Goal: Task Accomplishment & Management: Complete application form

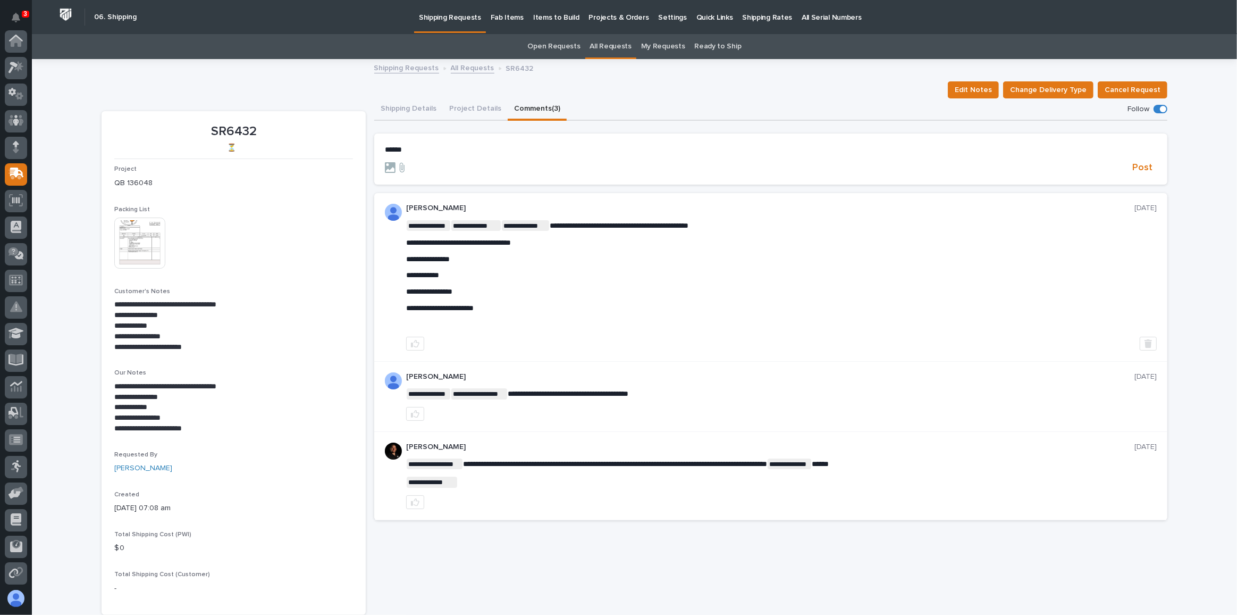
scroll to position [107, 0]
click at [656, 43] on link "My Requests" at bounding box center [663, 46] width 44 height 25
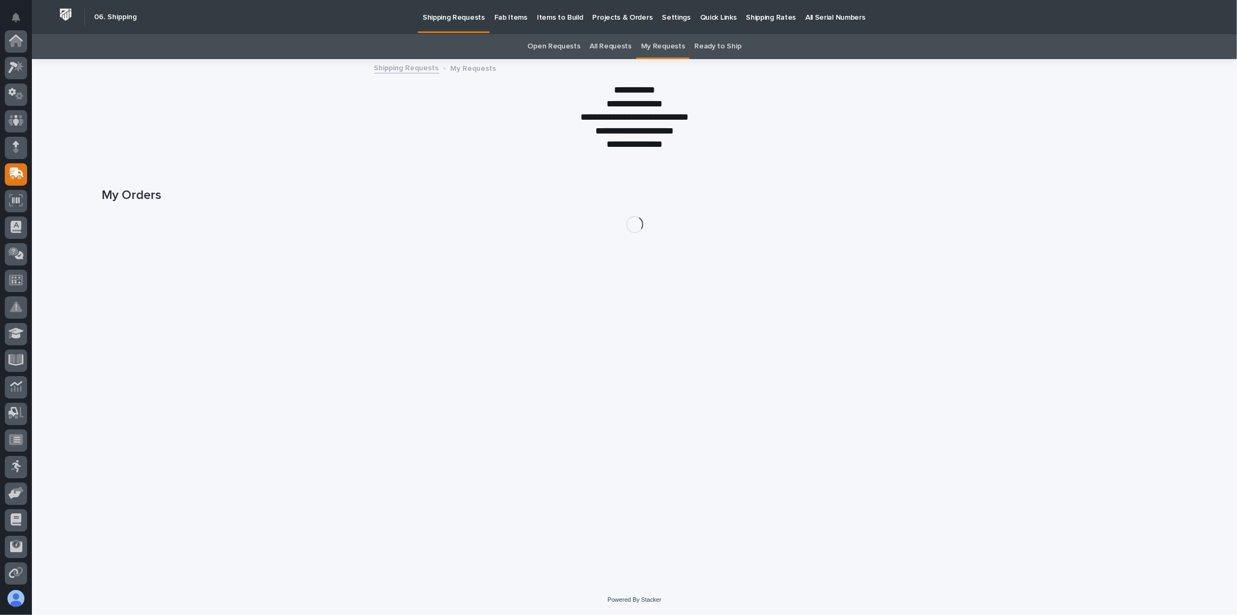
scroll to position [107, 0]
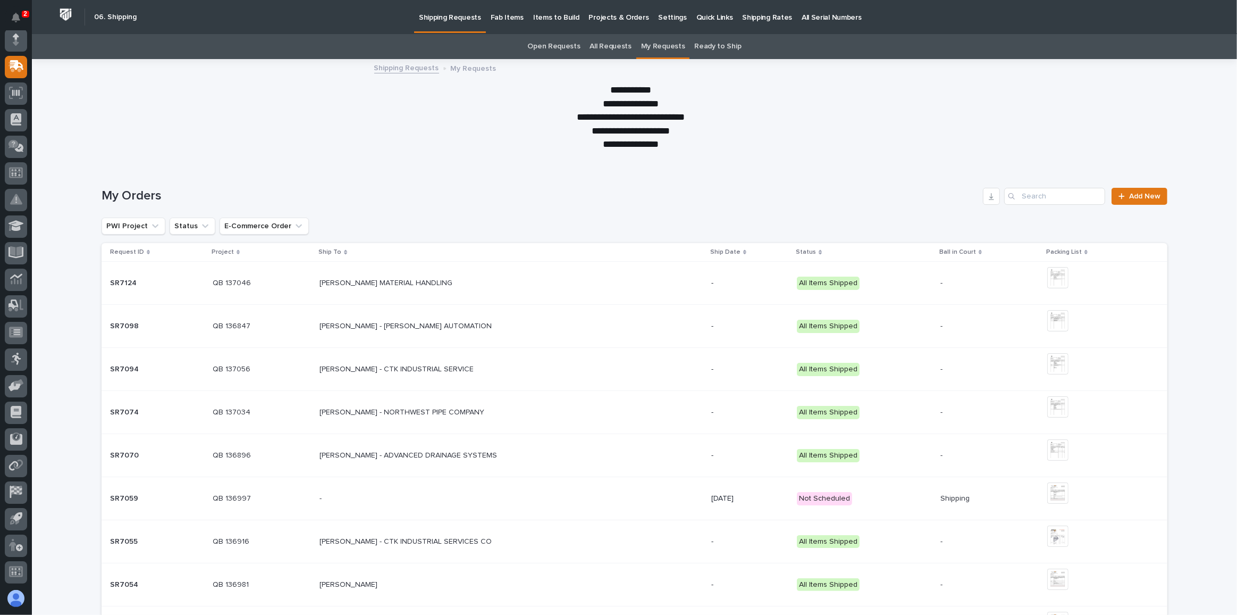
click at [121, 495] on p "SR7059" at bounding box center [125, 497] width 30 height 11
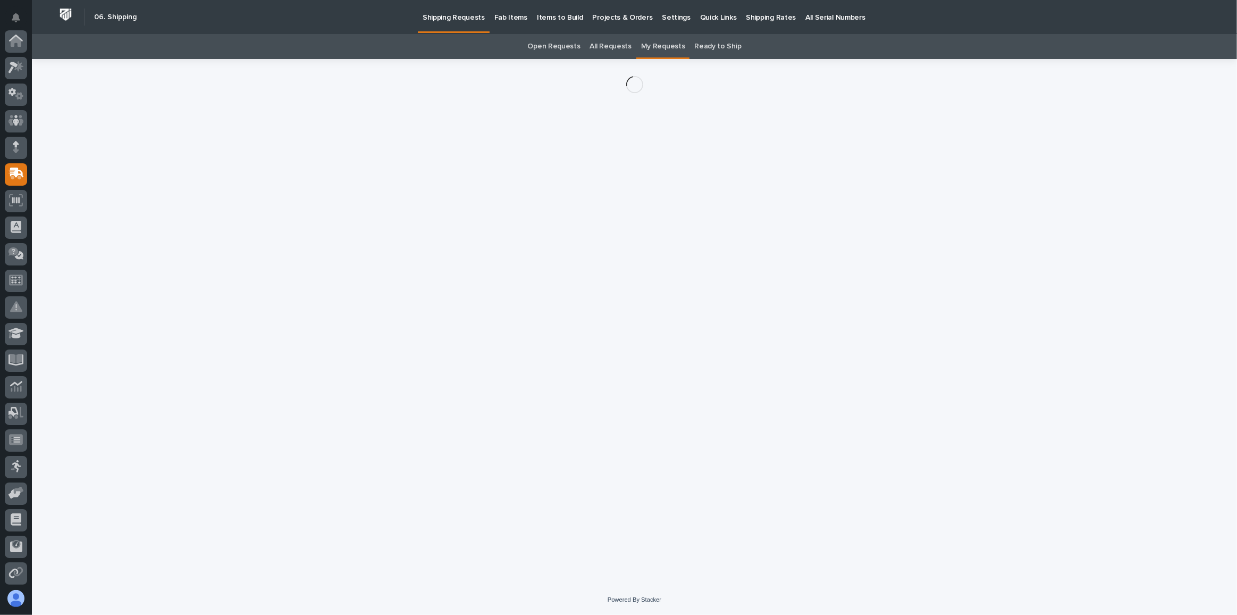
scroll to position [107, 0]
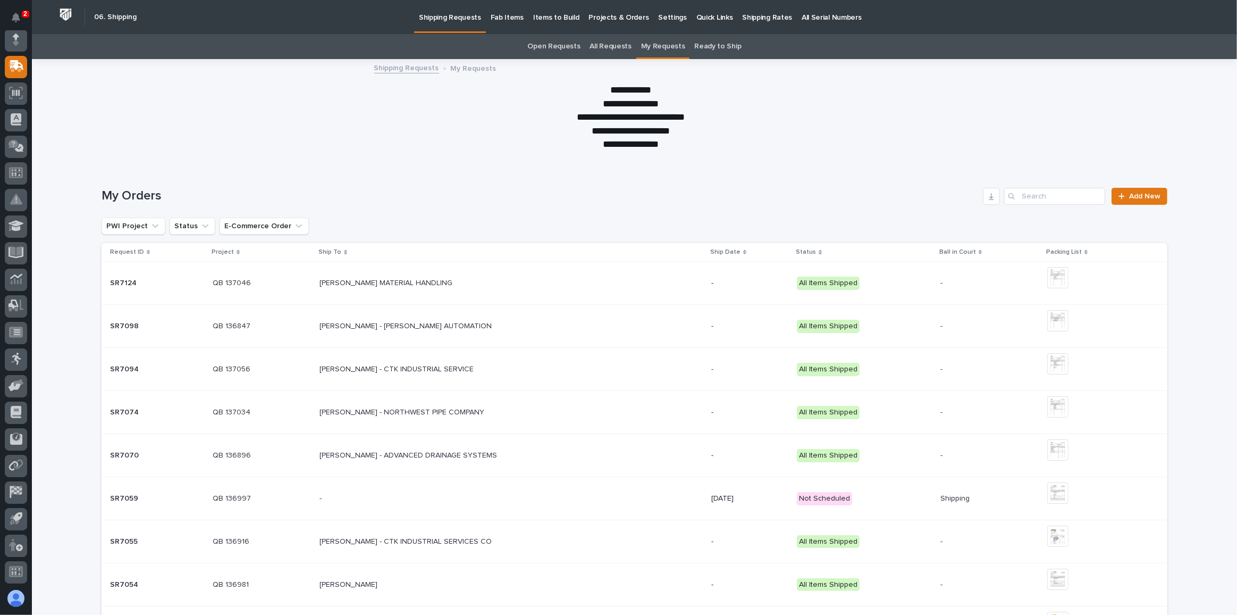
click at [604, 44] on link "All Requests" at bounding box center [610, 46] width 41 height 25
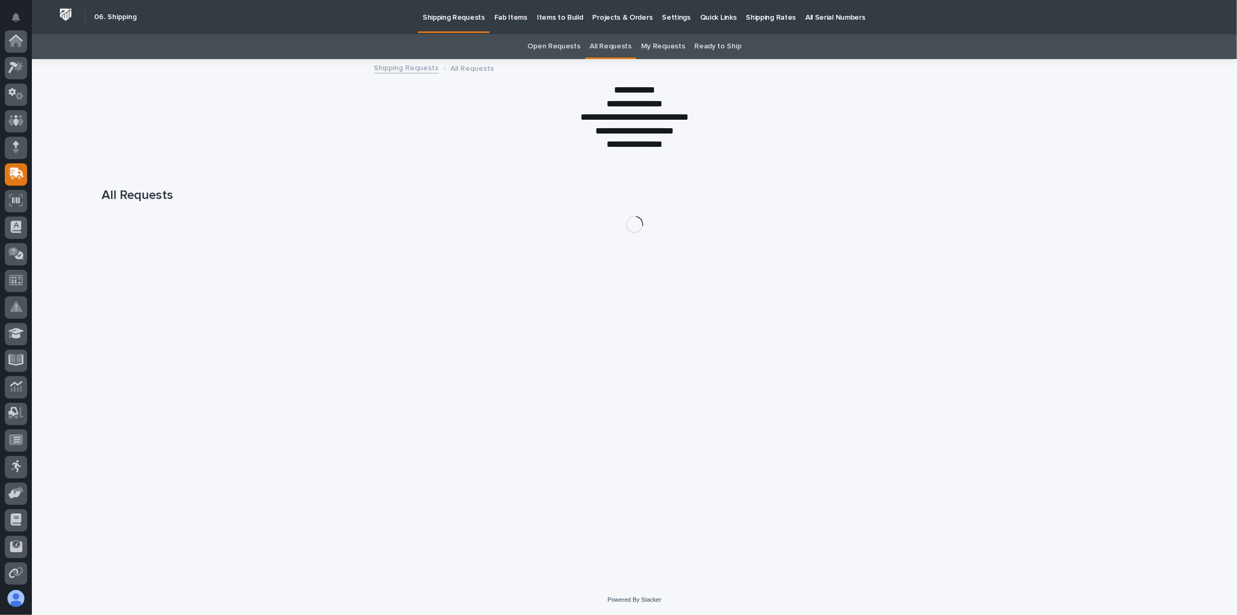
scroll to position [107, 0]
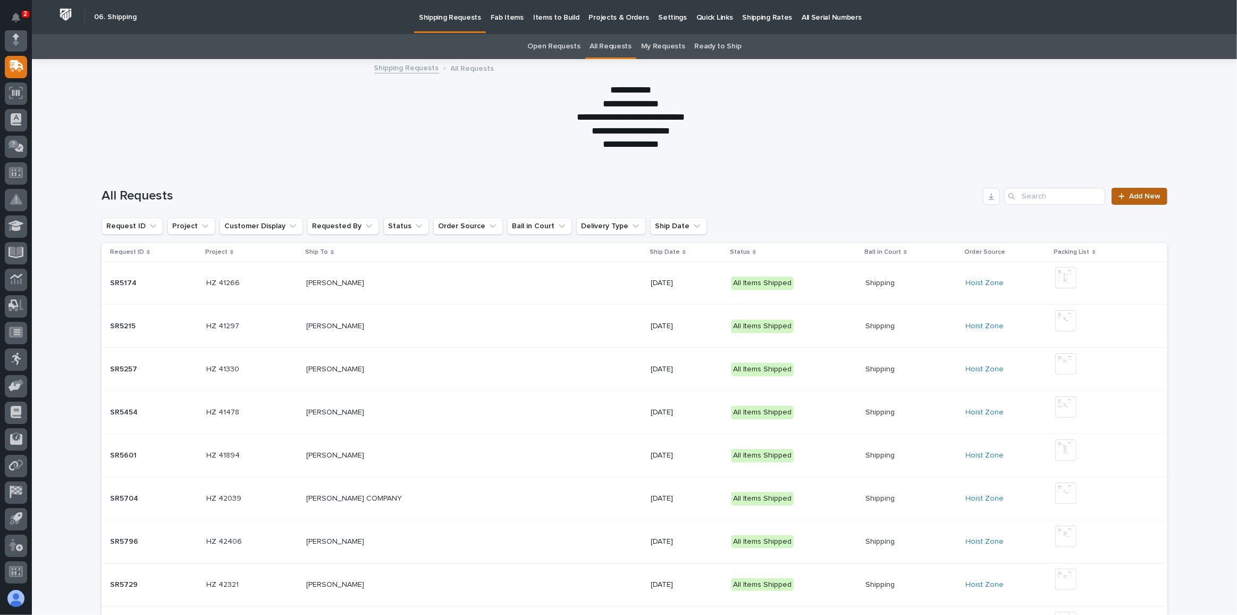
click at [1139, 194] on span "Add New" at bounding box center [1144, 195] width 31 height 7
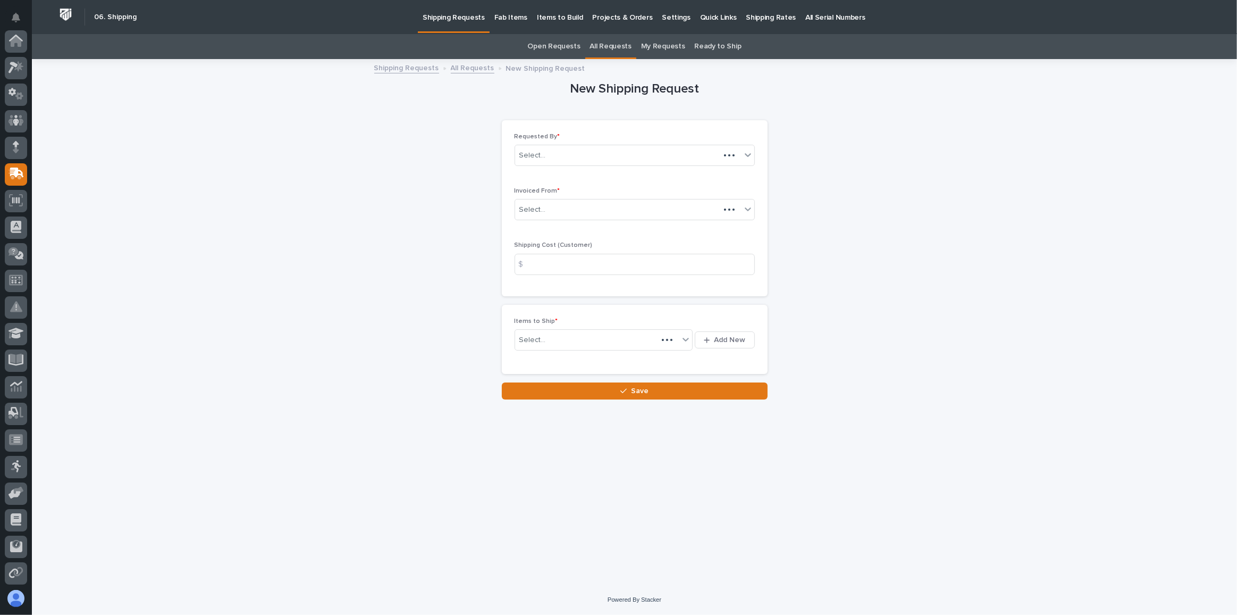
scroll to position [107, 0]
click at [534, 205] on div "Select..." at bounding box center [532, 209] width 27 height 11
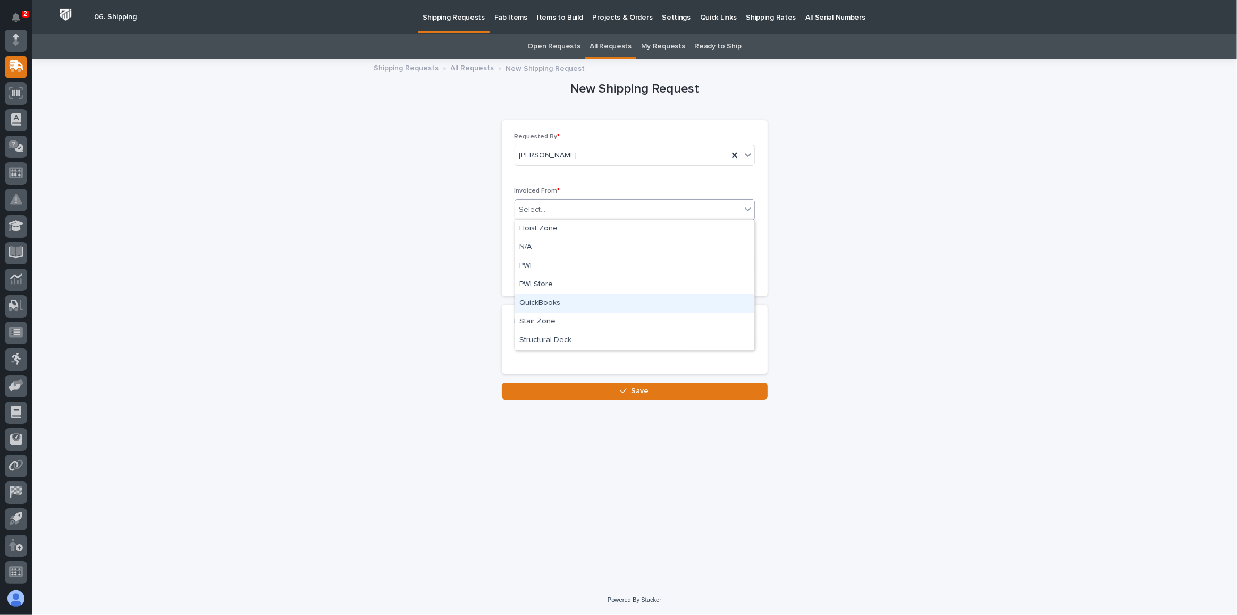
click at [536, 301] on div "QuickBooks" at bounding box center [634, 303] width 239 height 19
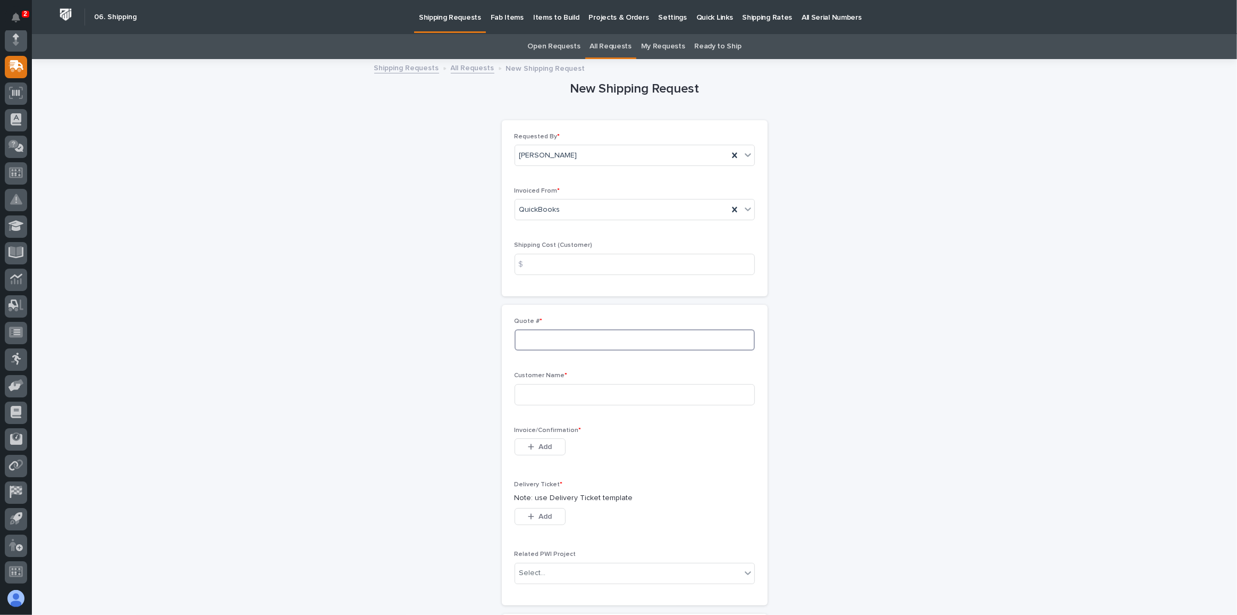
click at [535, 342] on input at bounding box center [635, 339] width 240 height 21
click at [539, 340] on input at bounding box center [635, 339] width 240 height 21
type input "137170"
click at [523, 394] on input at bounding box center [635, 394] width 240 height 21
type input "[PERSON_NAME]"
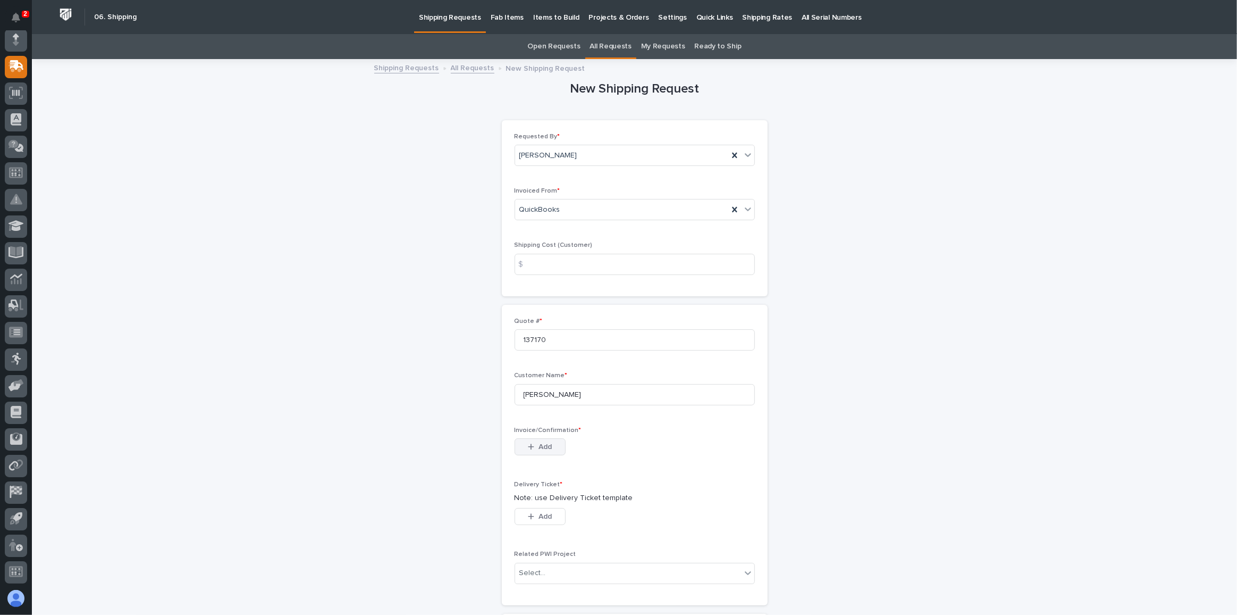
click at [543, 443] on span "Add" at bounding box center [545, 447] width 13 height 10
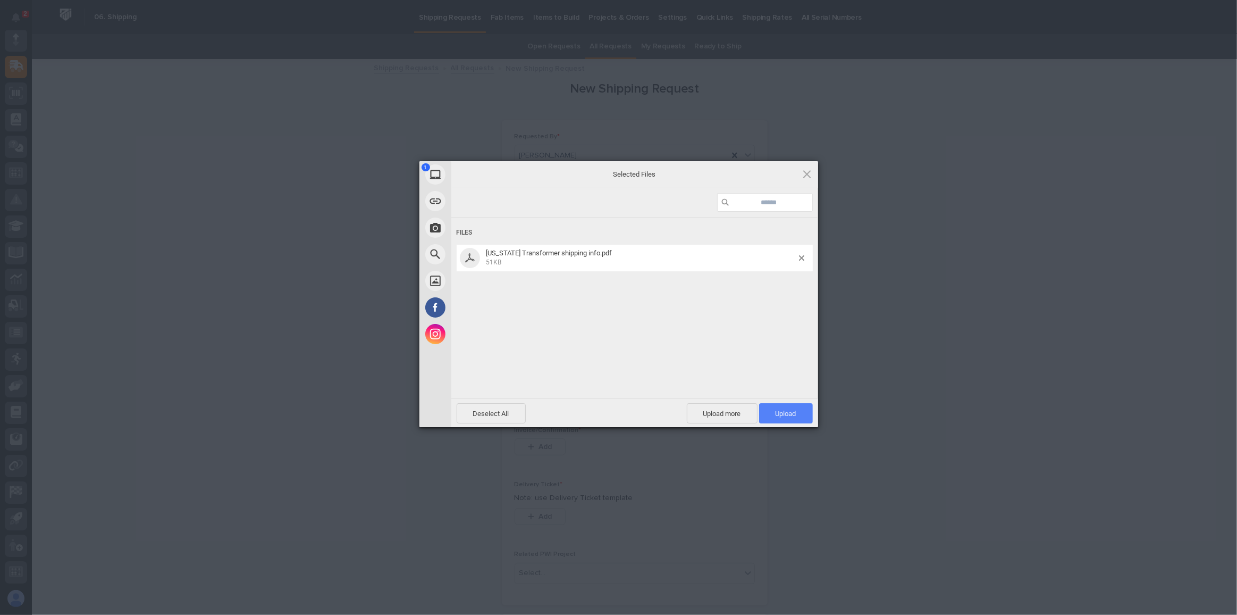
click at [799, 413] on span "Upload 1" at bounding box center [786, 413] width 54 height 20
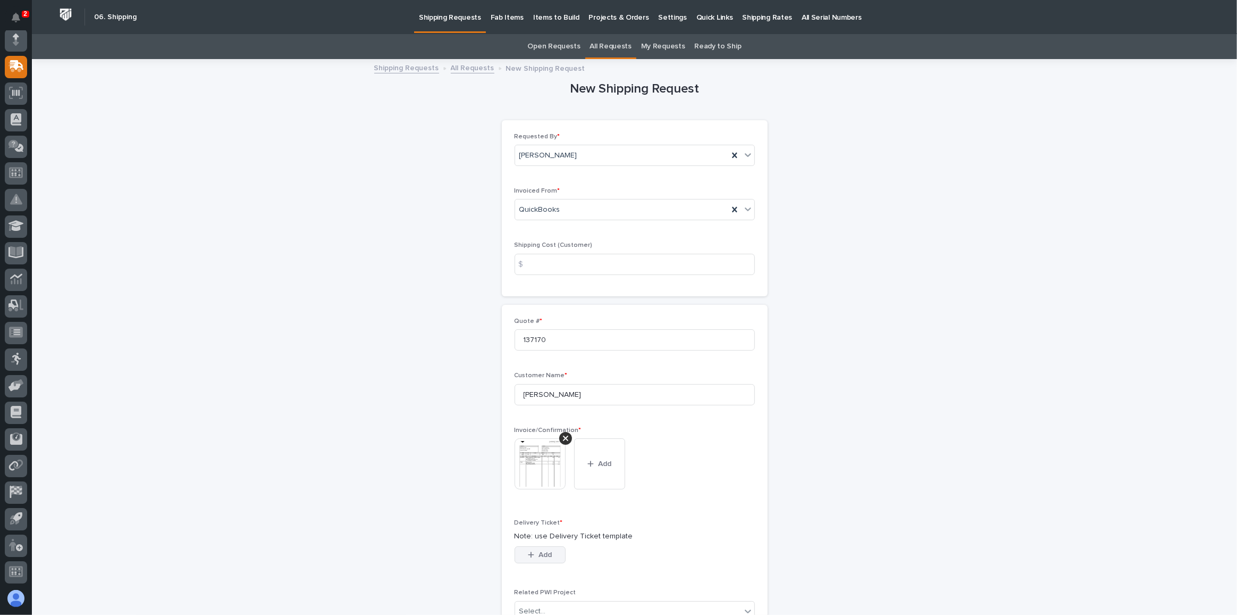
click at [539, 552] on span "Add" at bounding box center [545, 555] width 13 height 10
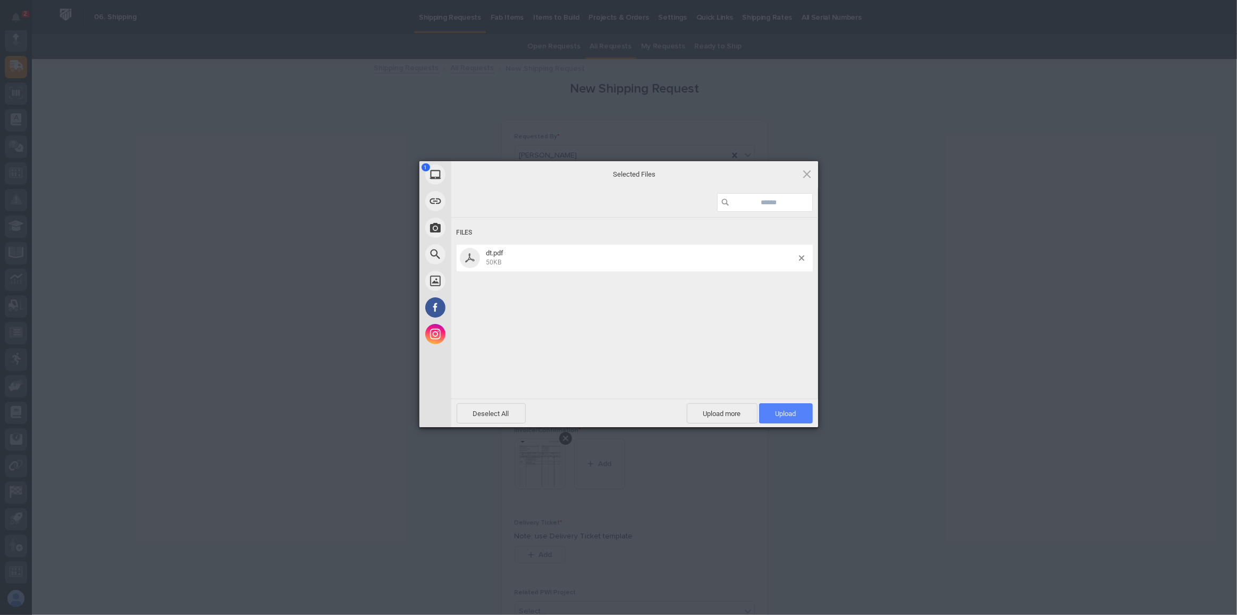
click at [782, 411] on span "Upload 1" at bounding box center [786, 413] width 21 height 8
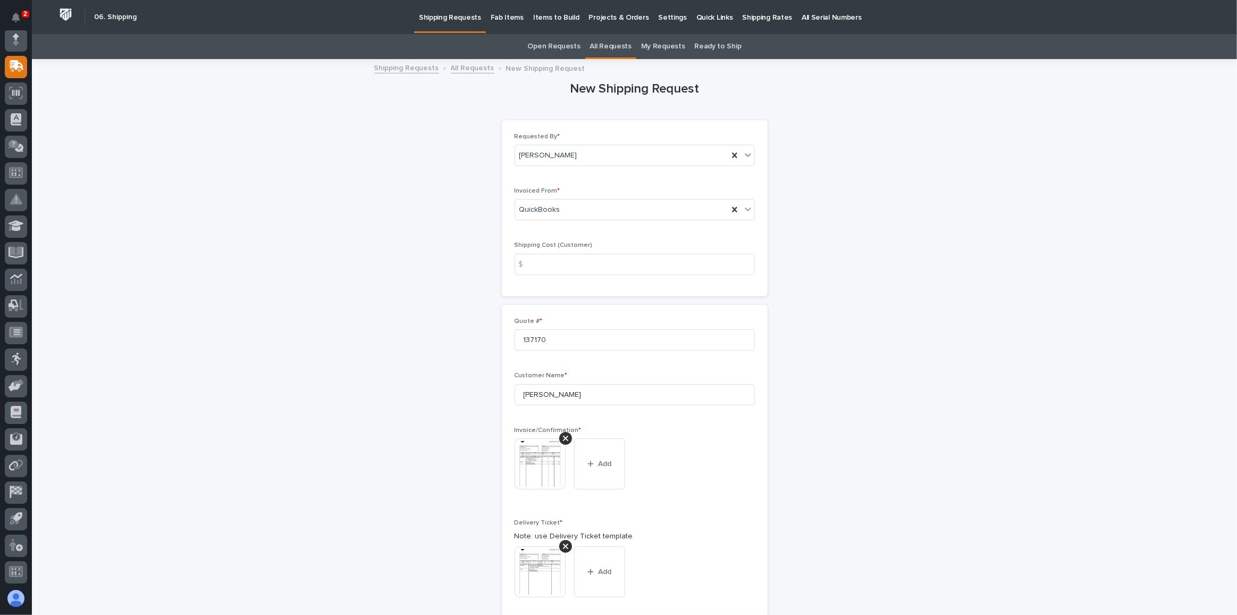
scroll to position [342, 0]
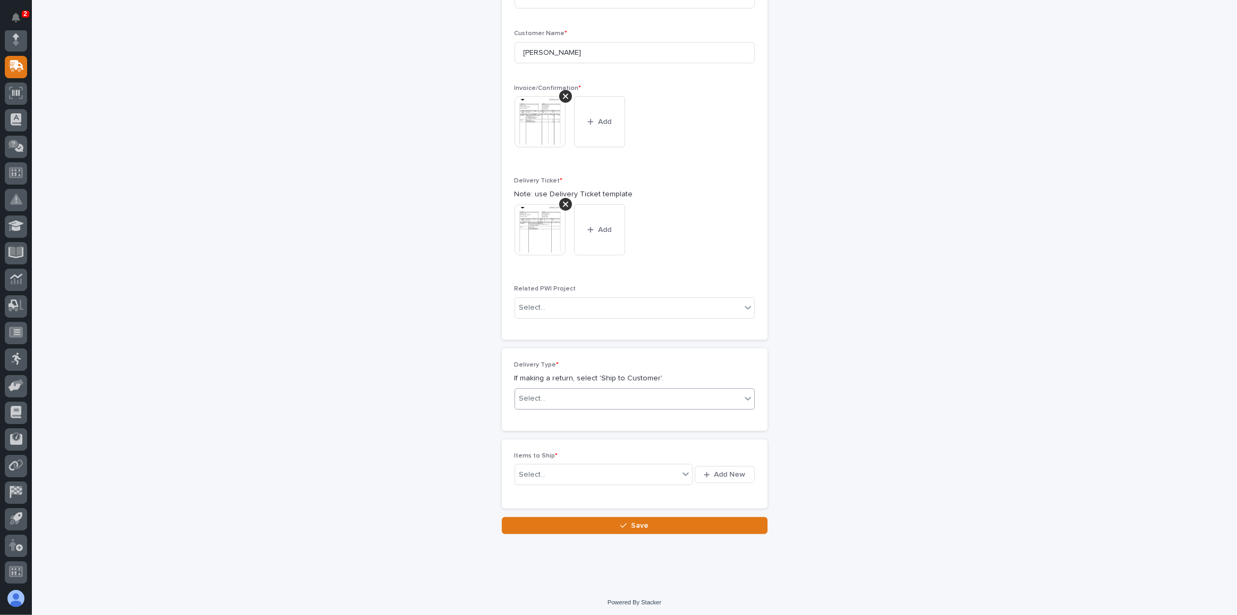
click at [548, 394] on div "Select..." at bounding box center [628, 399] width 226 height 18
click at [534, 413] on div "Ship to Customer" at bounding box center [630, 416] width 239 height 19
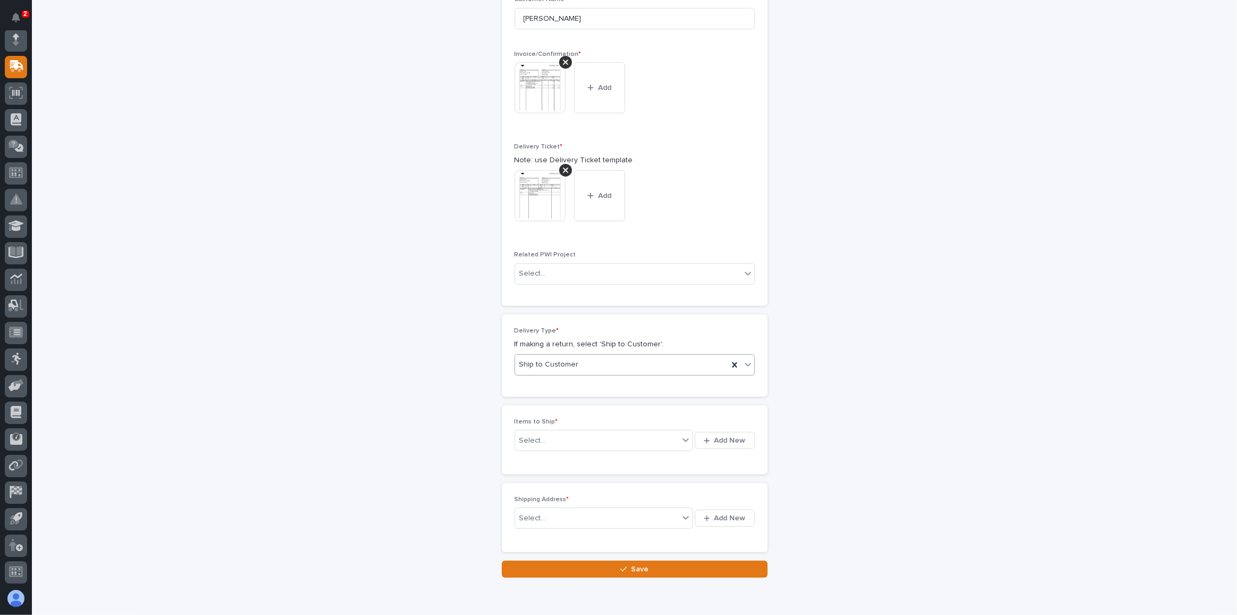
scroll to position [381, 0]
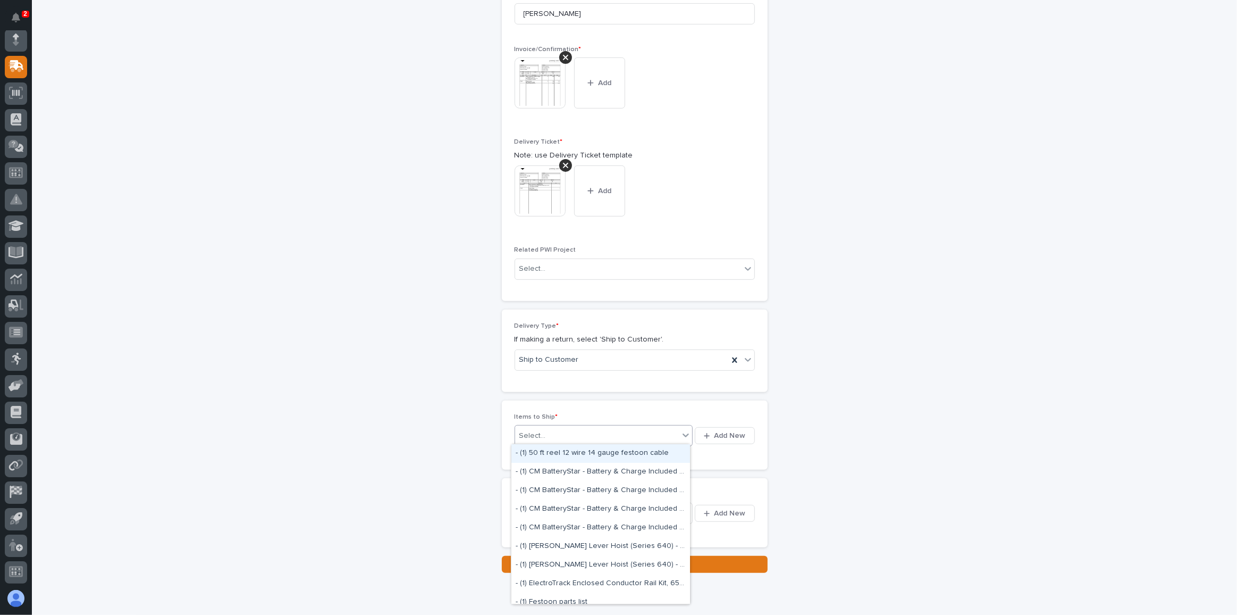
click at [545, 430] on div "Select..." at bounding box center [597, 435] width 164 height 13
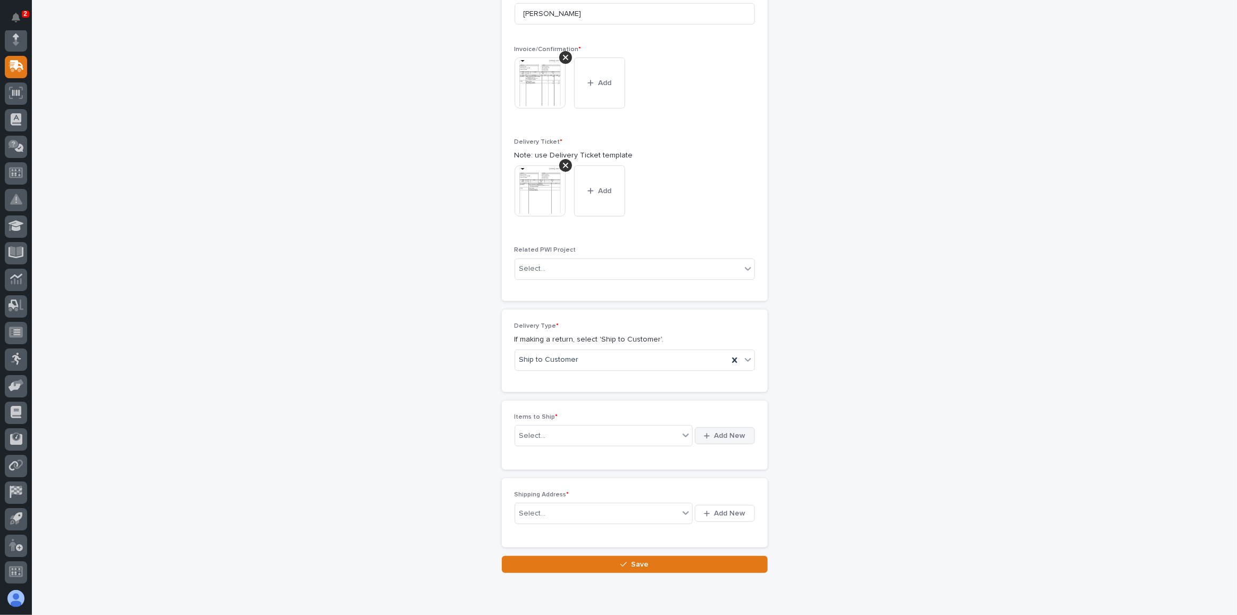
click at [716, 431] on span "Add New" at bounding box center [730, 436] width 31 height 10
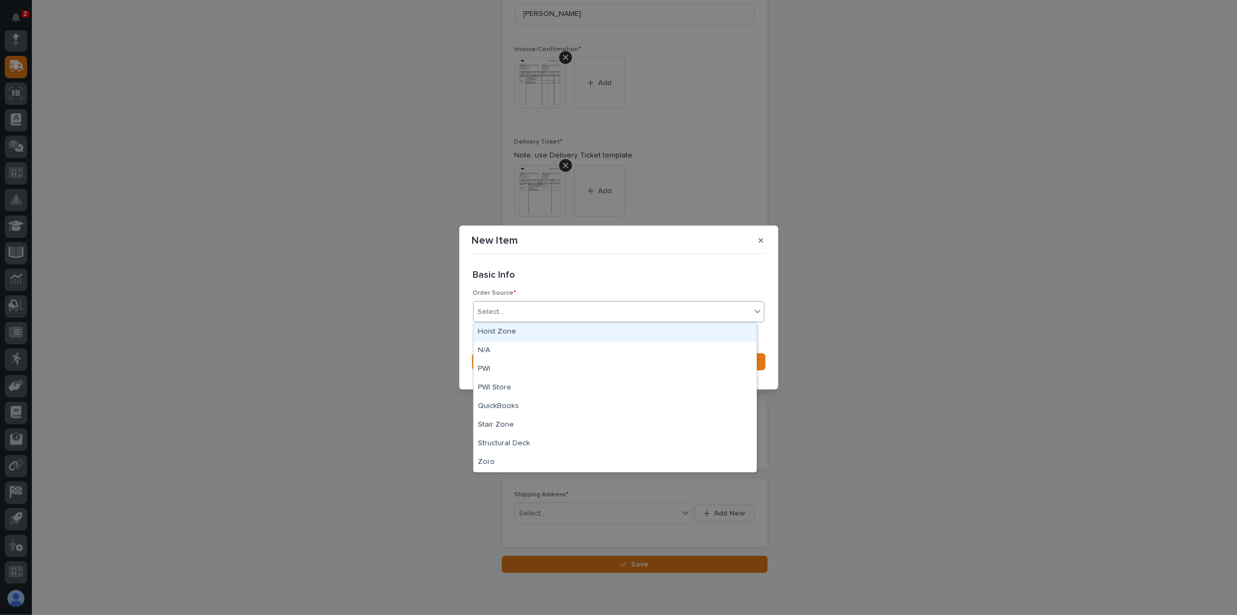
click at [509, 308] on div "Select..." at bounding box center [612, 312] width 277 height 18
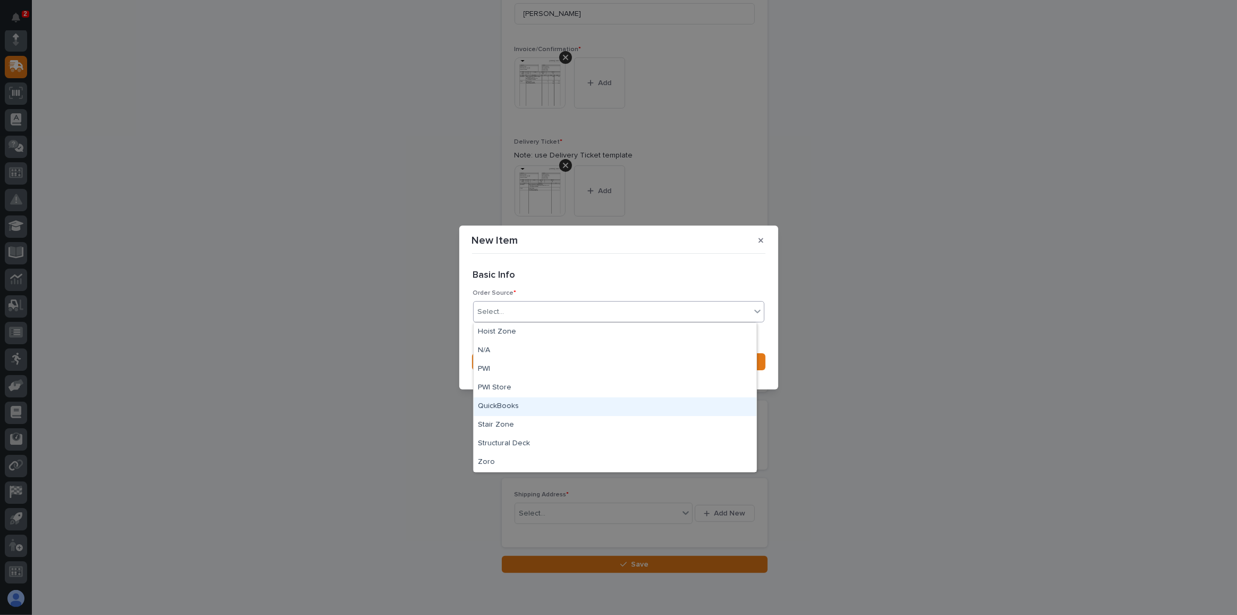
click at [494, 402] on div "QuickBooks" at bounding box center [615, 406] width 283 height 19
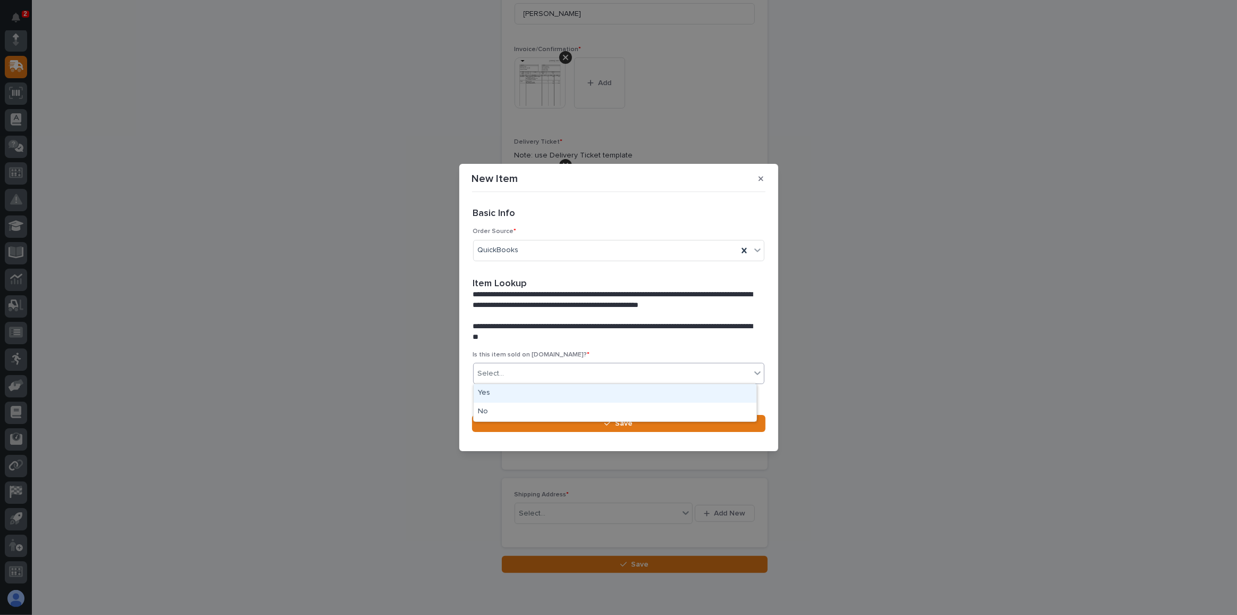
click at [510, 369] on div "Select..." at bounding box center [612, 374] width 277 height 18
click at [481, 413] on div "No" at bounding box center [615, 411] width 283 height 19
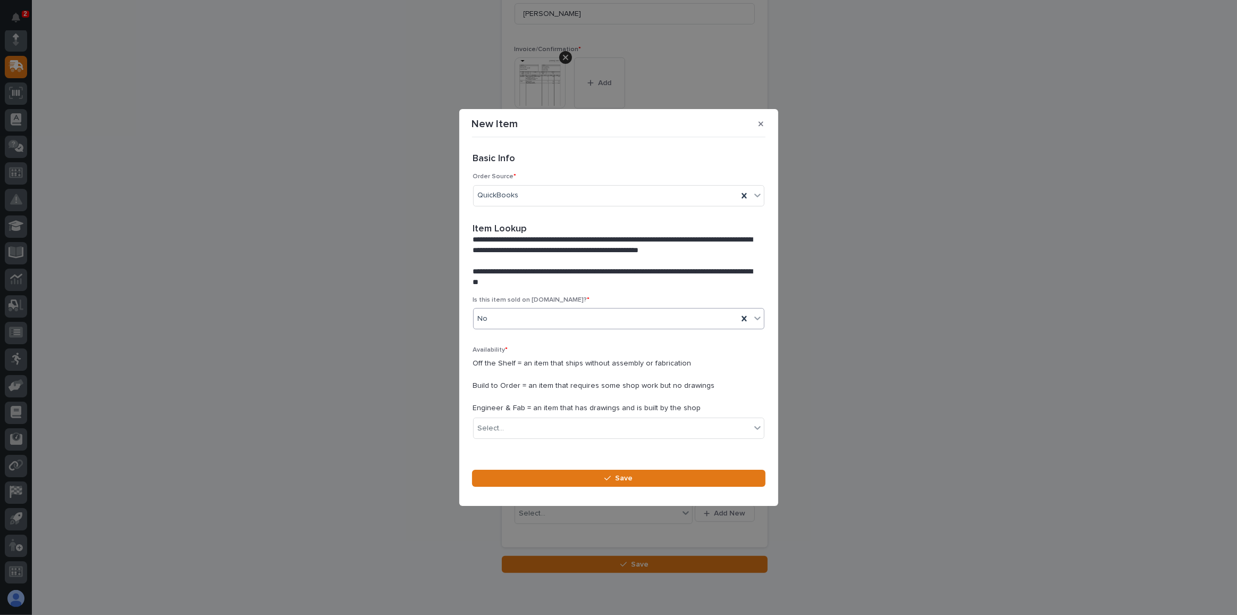
click at [511, 361] on p "Off the Shelf = an item that ships without assembly or fabrication Build to Ord…" at bounding box center [618, 385] width 291 height 55
click at [505, 424] on div "Select..." at bounding box center [612, 428] width 277 height 18
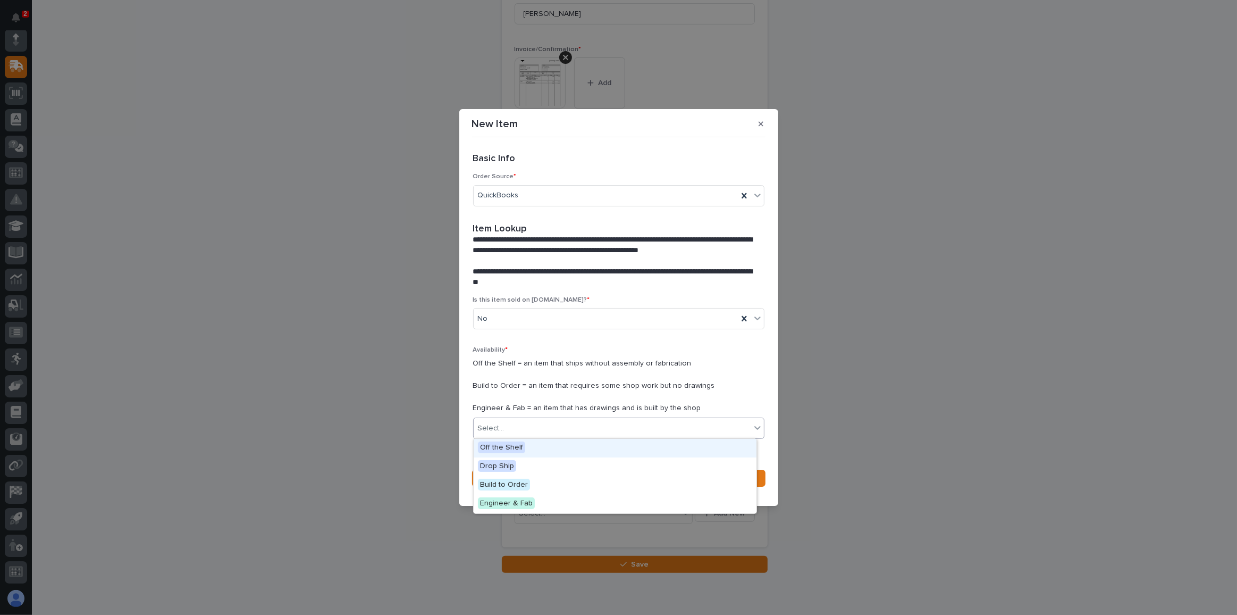
click at [494, 447] on span "Off the Shelf" at bounding box center [501, 447] width 47 height 12
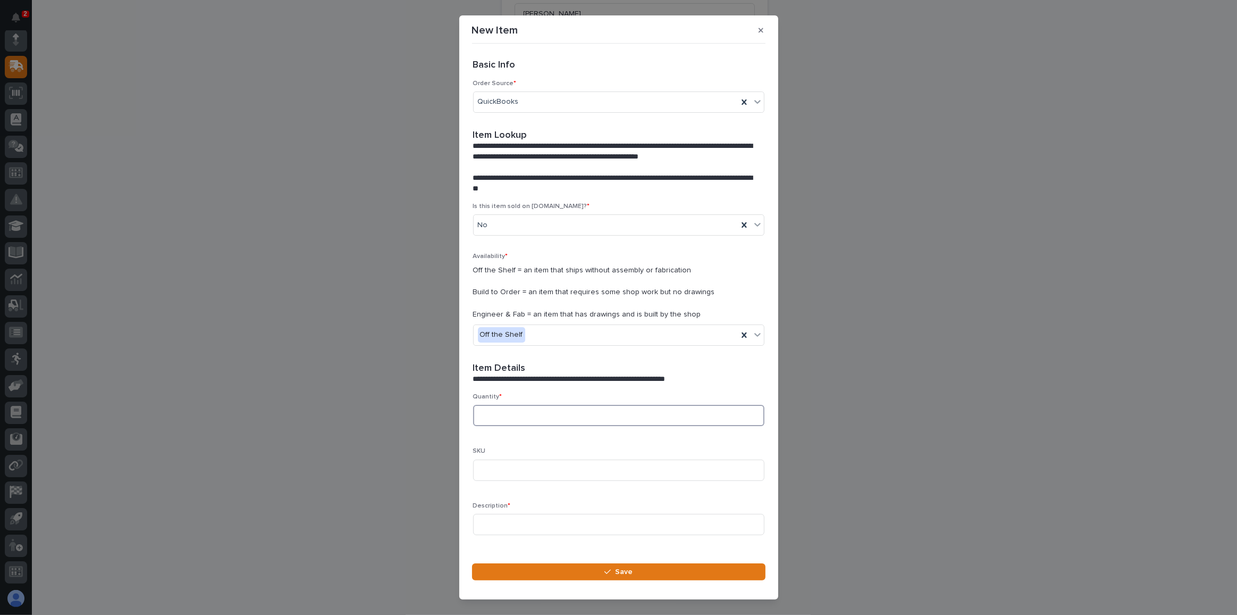
click at [490, 413] on input at bounding box center [618, 415] width 291 height 21
type input "1"
click at [488, 469] on input at bounding box center [618, 469] width 291 height 21
click at [491, 469] on input "SKid of VFD Parts, motor" at bounding box center [618, 469] width 291 height 21
type input "Skid of VFD Parts, motor"
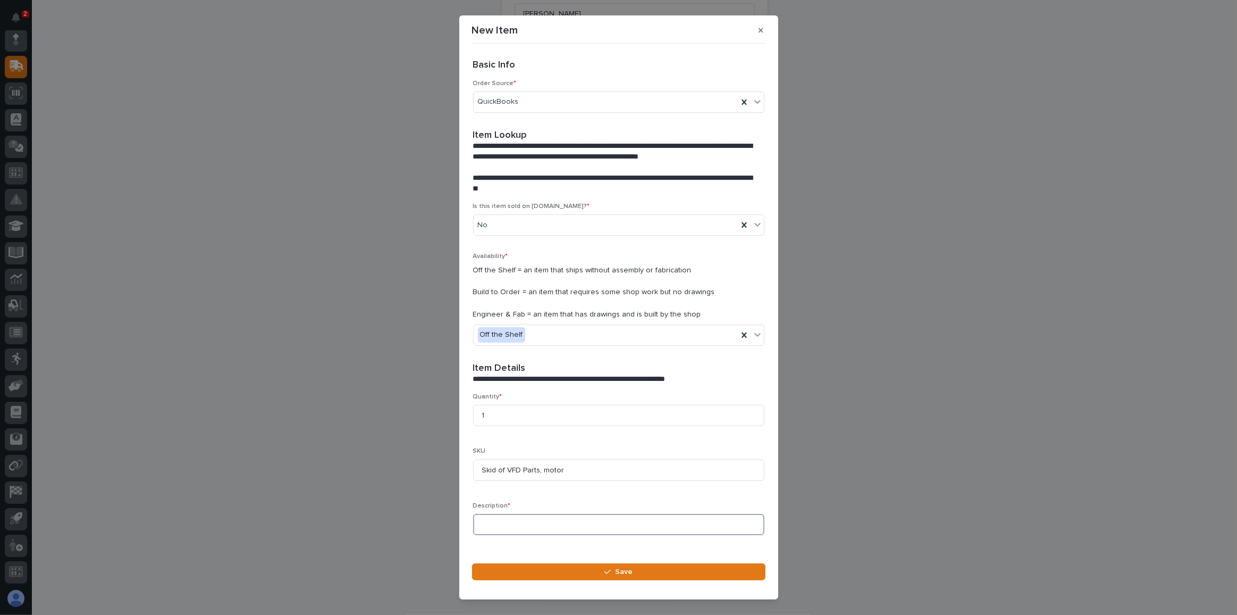
click at [489, 522] on input at bounding box center [618, 524] width 291 height 21
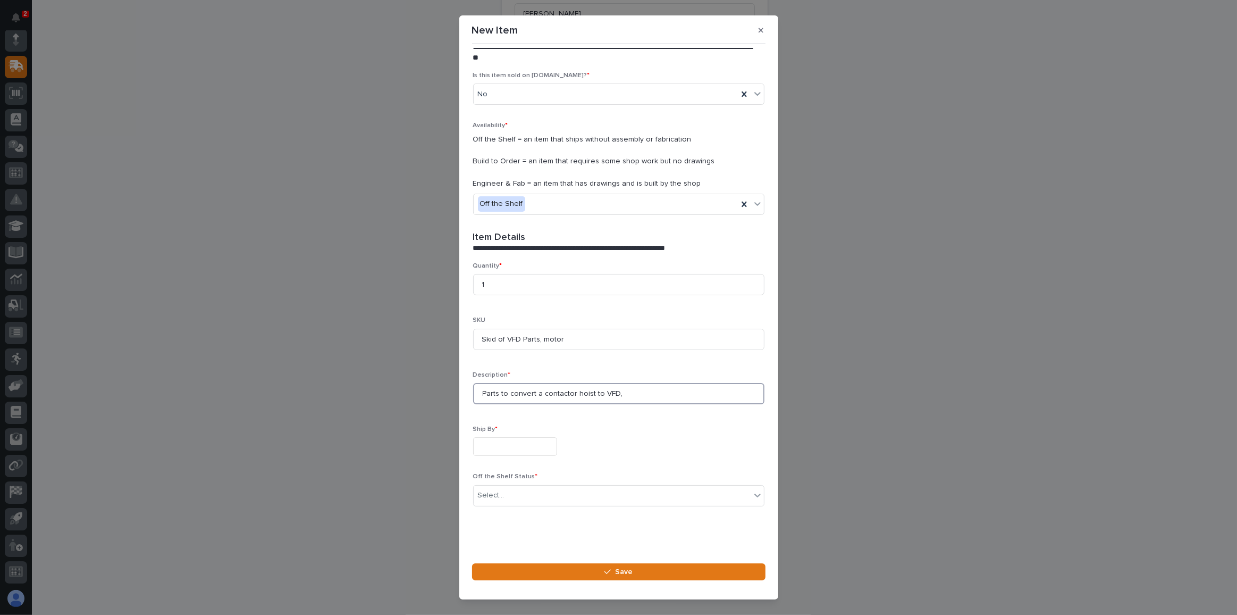
type input "Parts to convert a contactor hoist to VFD,"
click at [502, 444] on input "text" at bounding box center [515, 446] width 84 height 19
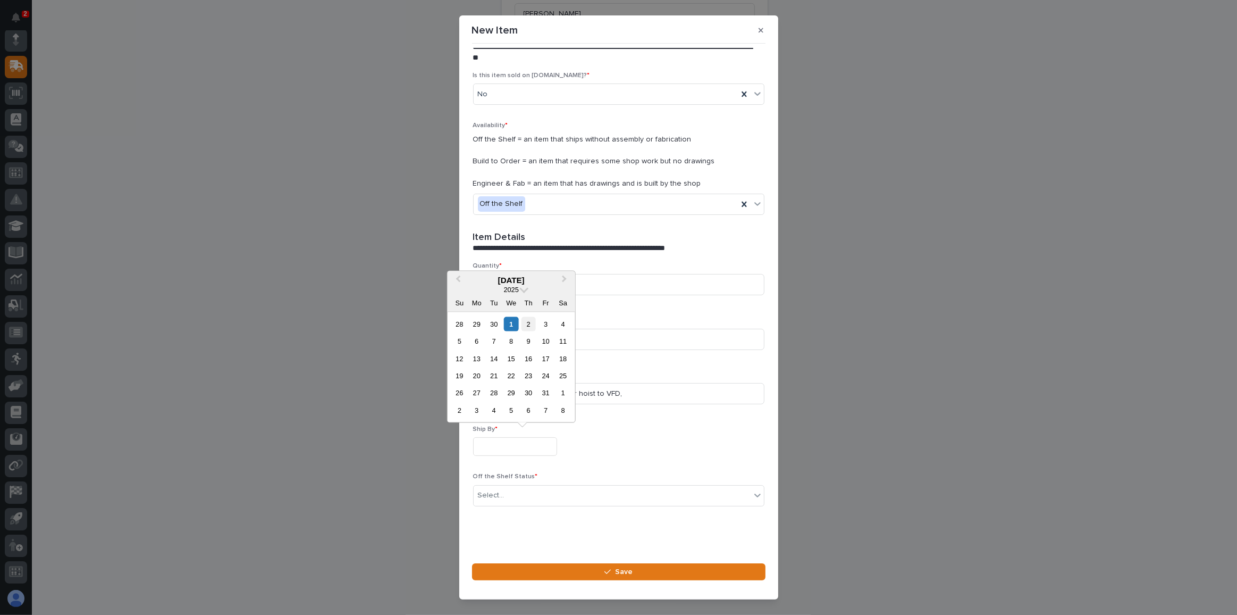
click at [527, 323] on div "2" at bounding box center [529, 323] width 14 height 14
type input "**********"
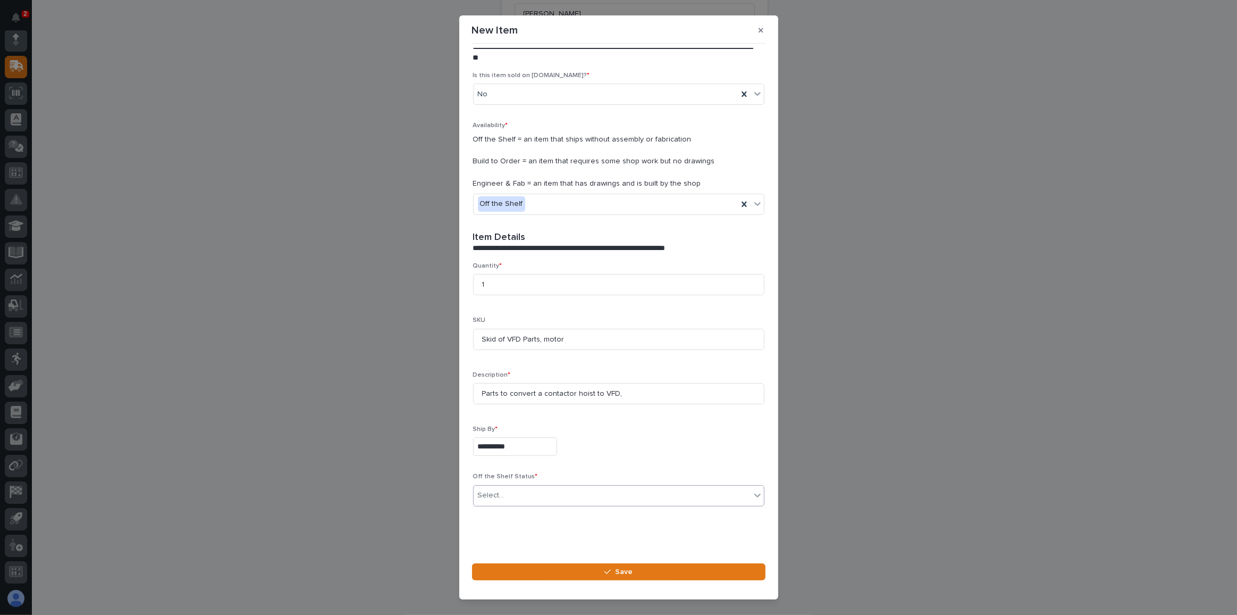
click at [503, 490] on div "Select..." at bounding box center [612, 495] width 277 height 18
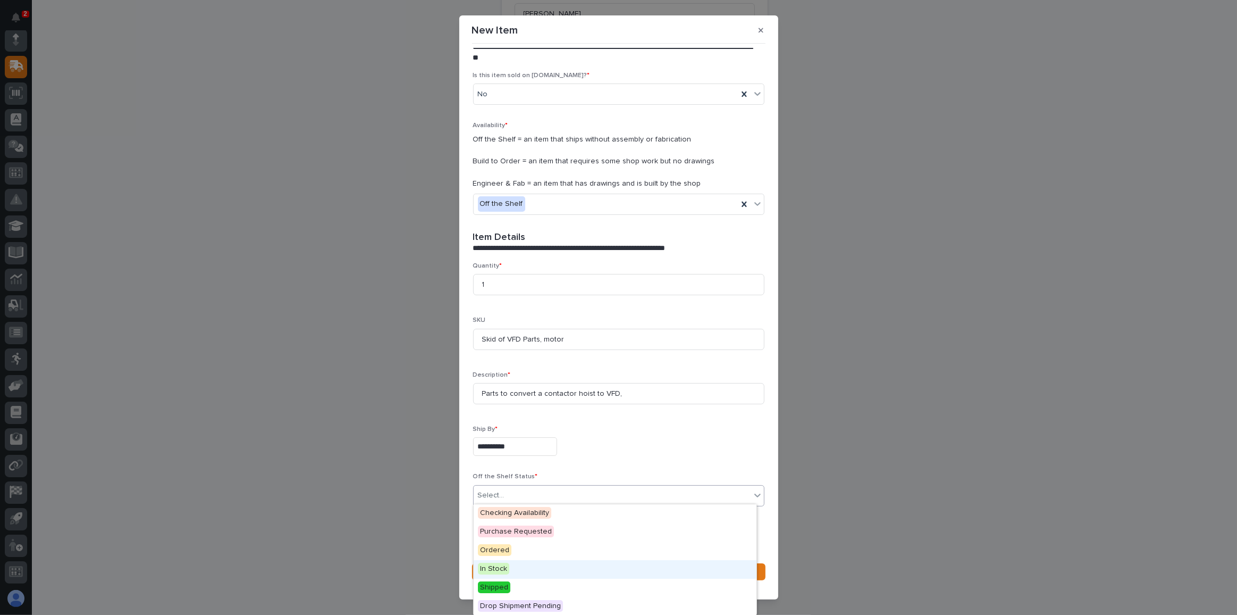
click at [491, 569] on span "In Stock" at bounding box center [493, 568] width 31 height 12
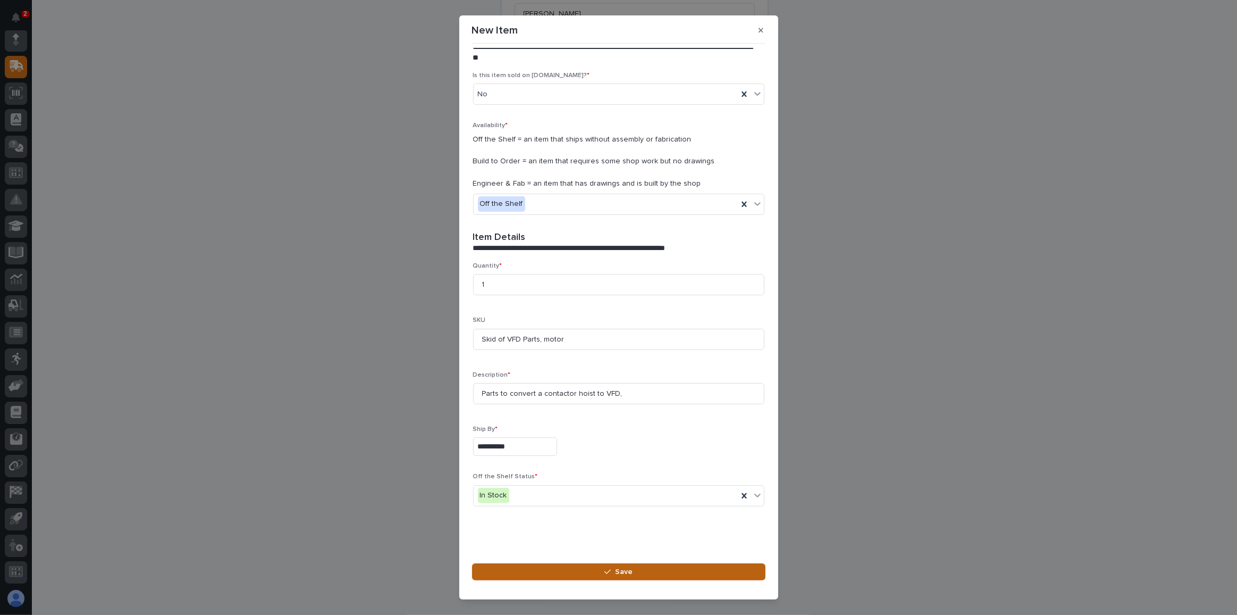
click at [604, 568] on button "Save" at bounding box center [618, 571] width 293 height 17
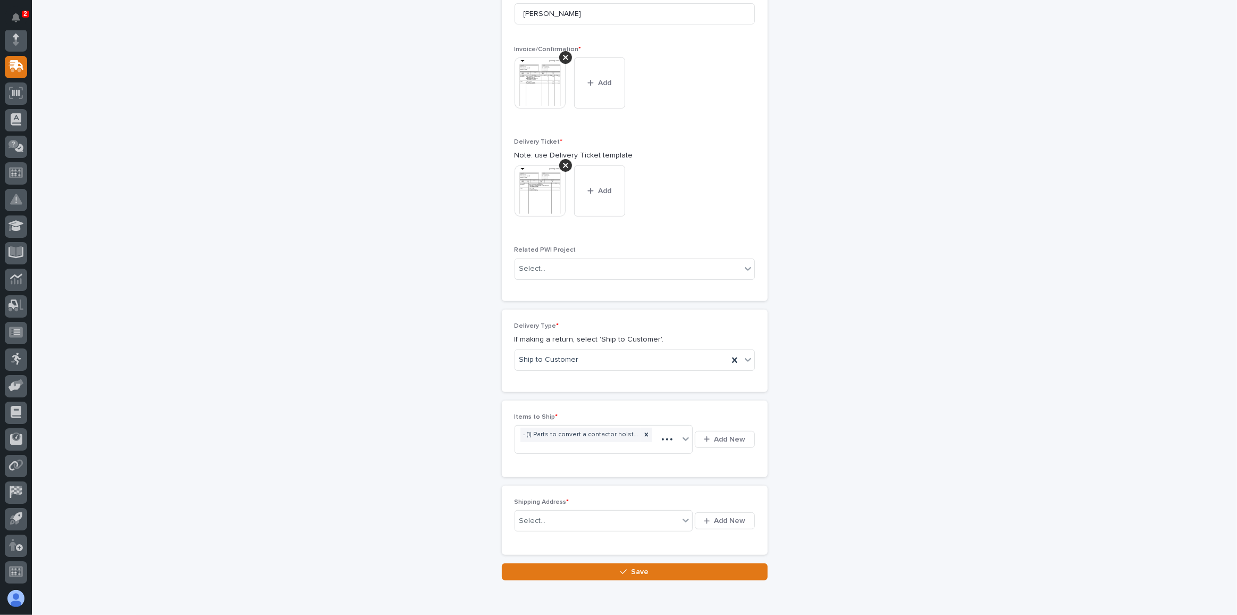
scroll to position [381, 0]
click at [725, 516] on span "Add New" at bounding box center [730, 521] width 31 height 10
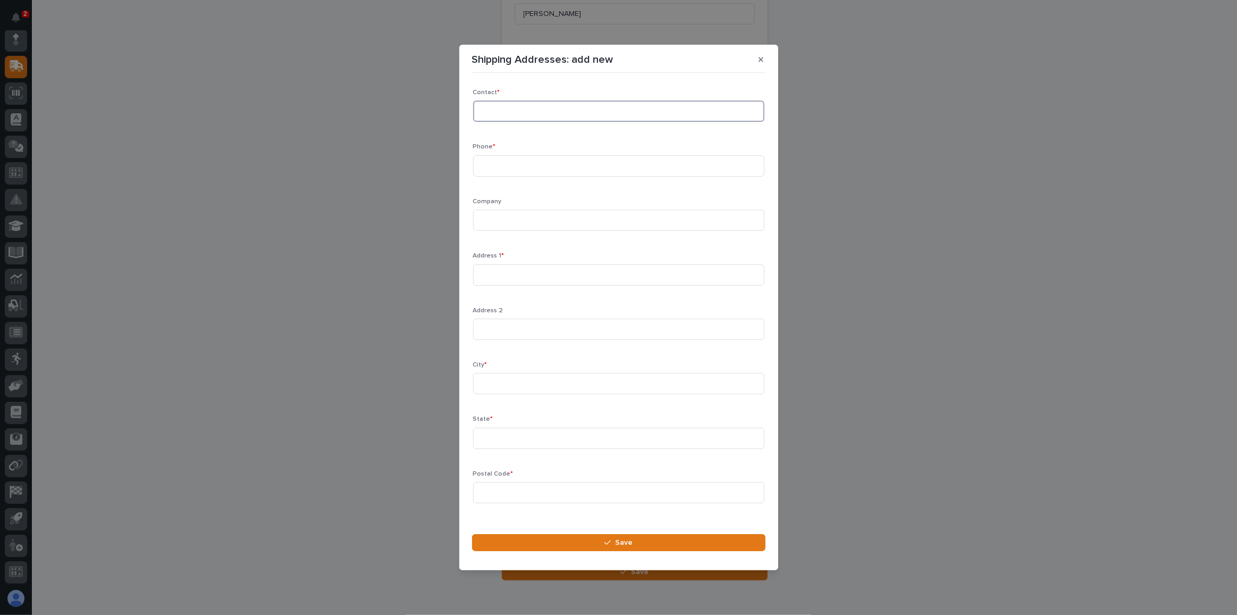
click at [498, 111] on input at bounding box center [618, 110] width 291 height 21
type input "M"
type input "Dustin Williams"
type input "480-698-2144"
click at [489, 219] on input at bounding box center [618, 219] width 291 height 21
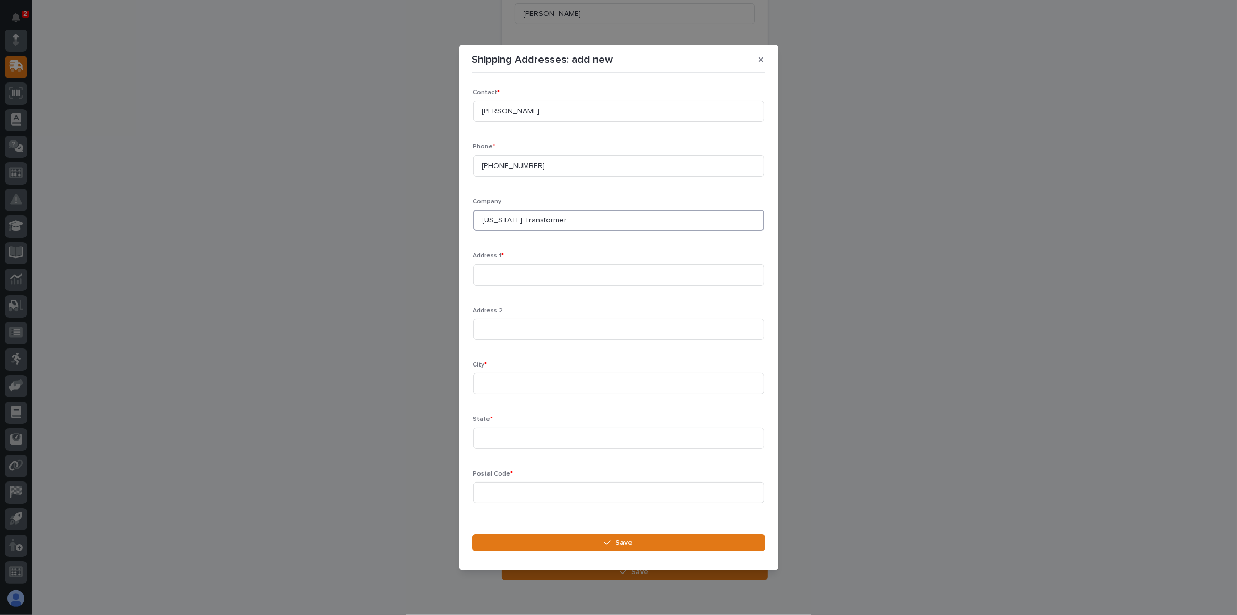
type input "Virginia Transformer"
click at [492, 275] on input at bounding box center [618, 274] width 291 height 21
paste input "Bldg 38 Shipping Dept"
type input "Bldg 38 Shipping Dept"
click at [490, 327] on input at bounding box center [618, 328] width 291 height 21
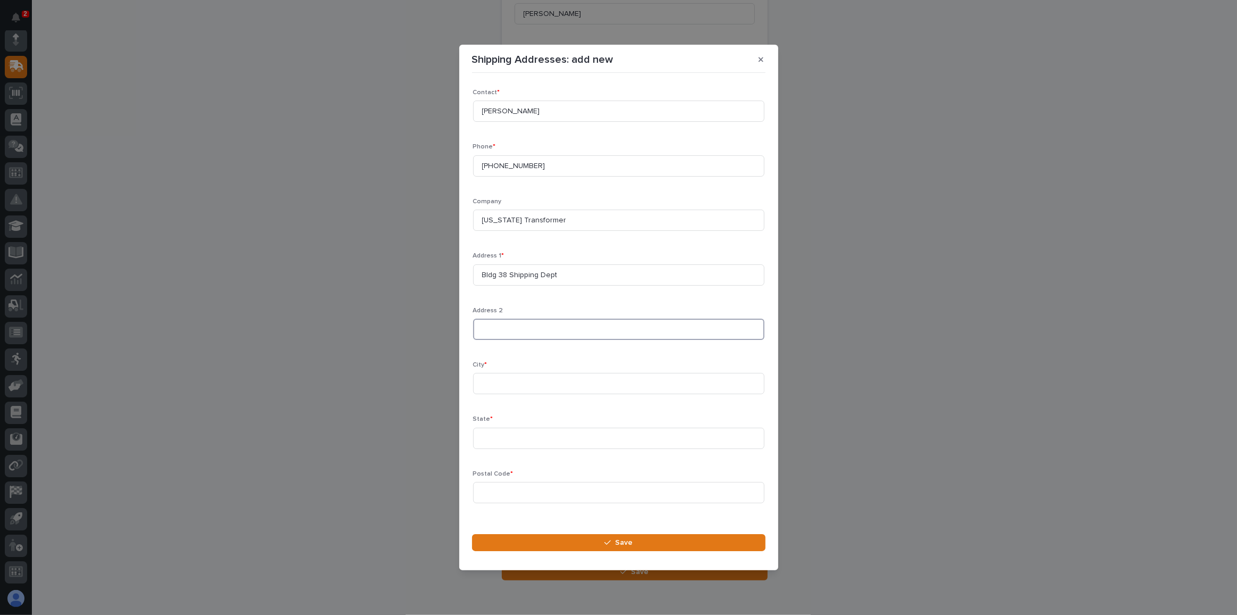
paste input "3770 Pole Line Rd"
type input "3770 Pole Line Rd"
click at [493, 381] on input at bounding box center [618, 383] width 291 height 21
type input "Pocatello"
click at [505, 439] on input at bounding box center [618, 437] width 291 height 21
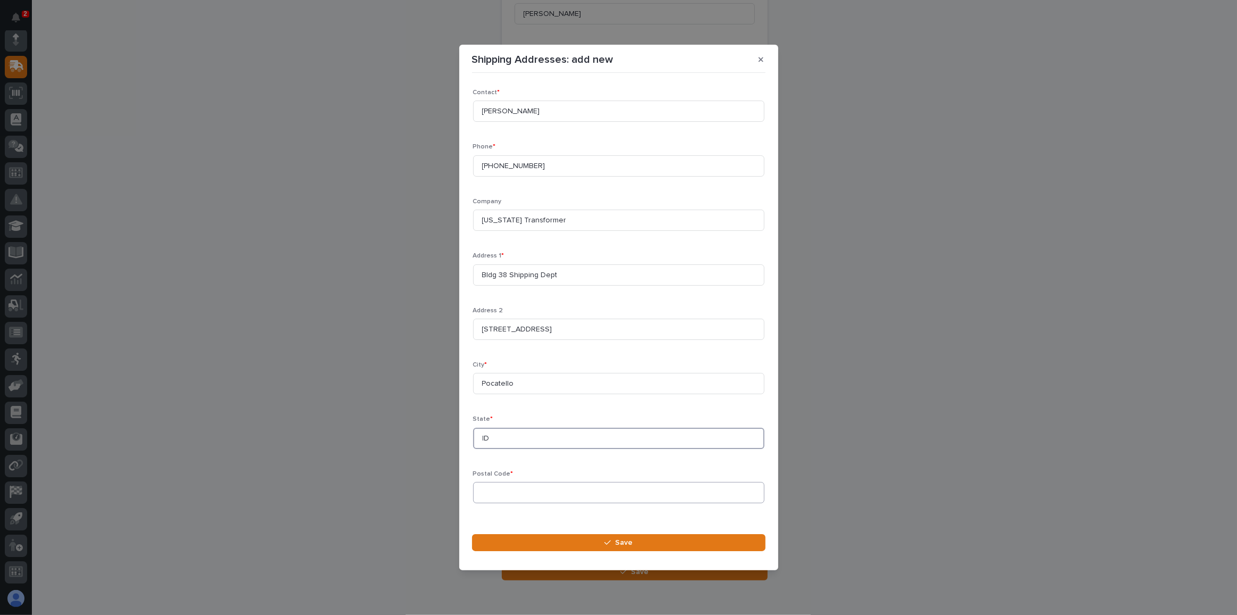
type input "ID"
click at [507, 490] on input at bounding box center [618, 492] width 291 height 21
type input "83201"
click at [617, 542] on span "Save" at bounding box center [624, 542] width 18 height 10
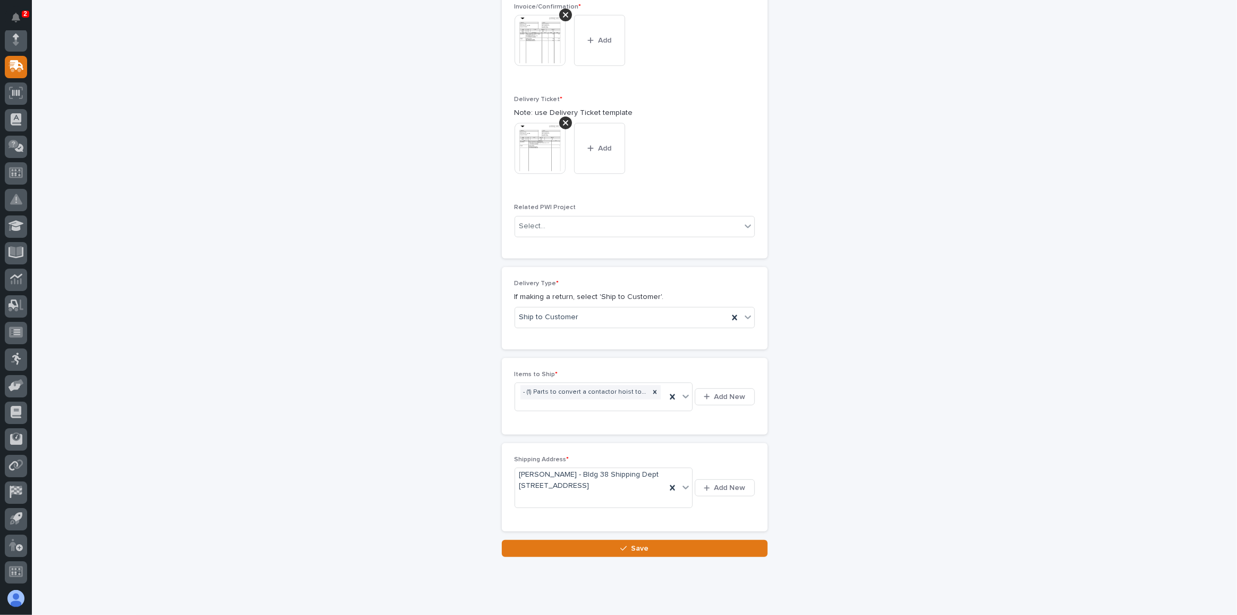
scroll to position [439, 0]
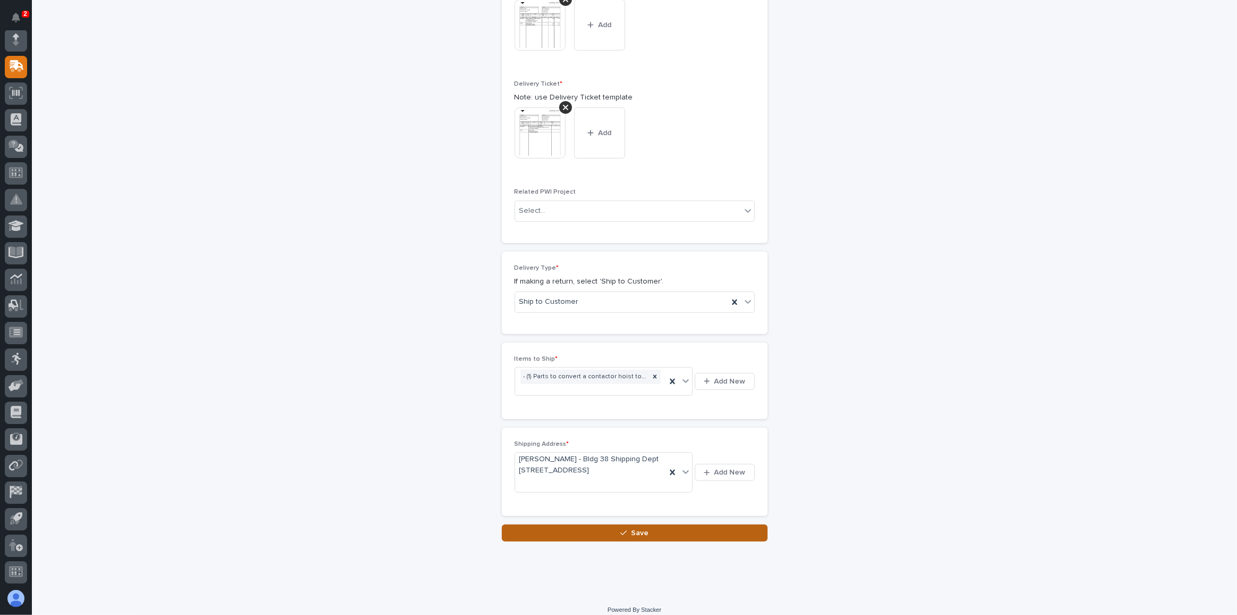
click at [633, 528] on span "Save" at bounding box center [640, 533] width 18 height 10
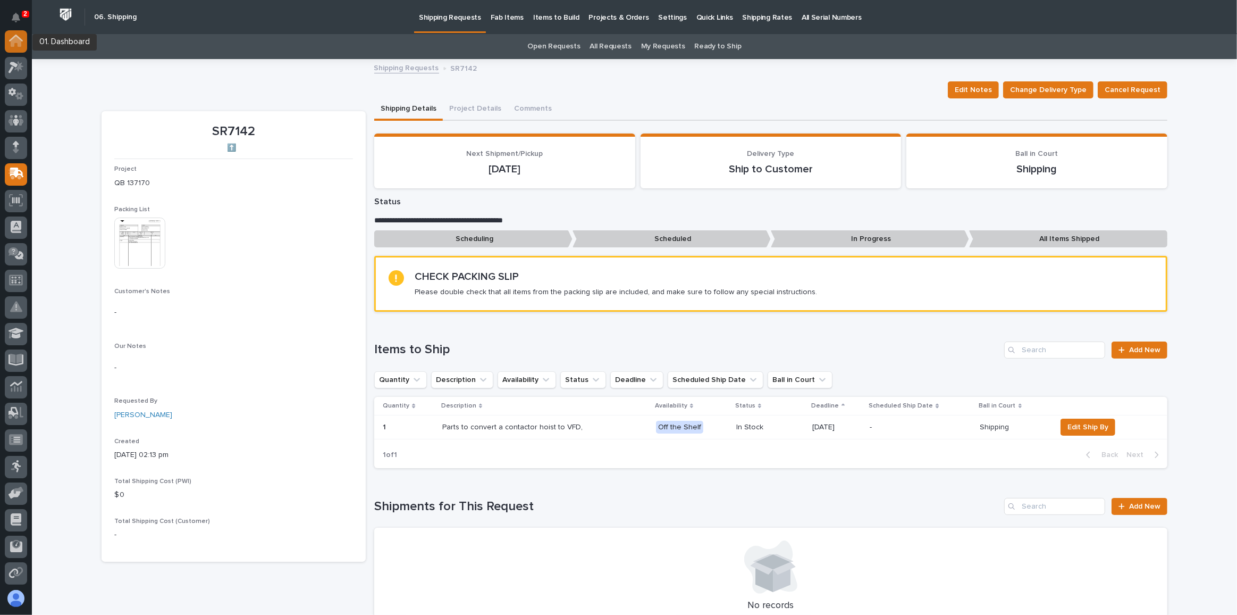
click at [24, 38] on div at bounding box center [16, 41] width 22 height 22
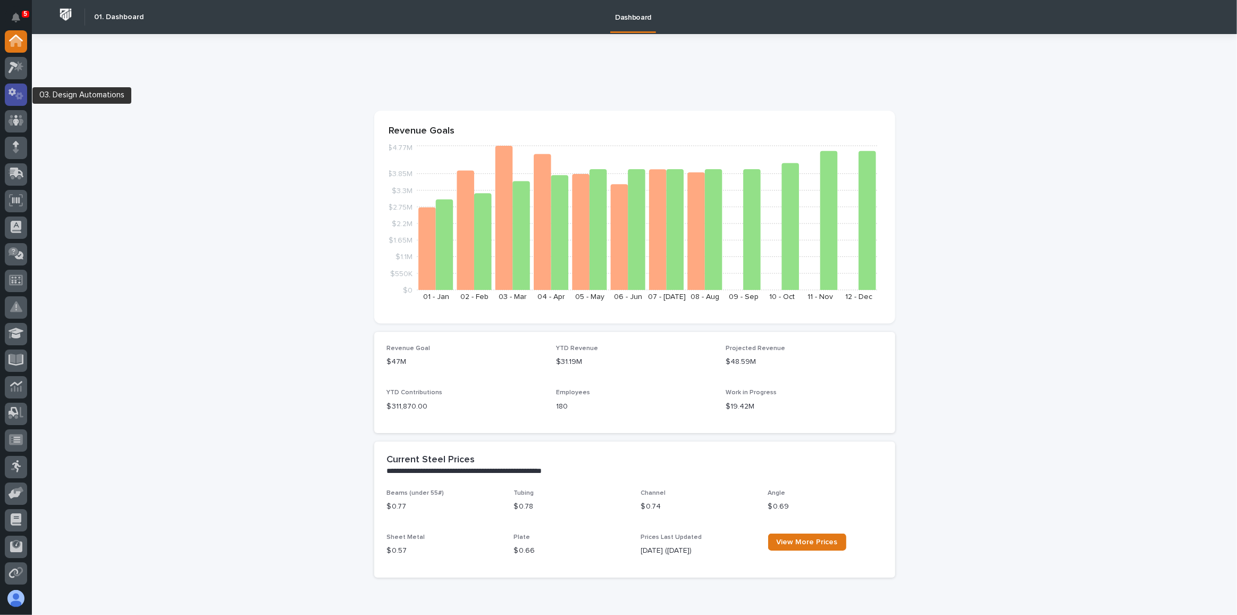
click at [17, 94] on icon at bounding box center [19, 96] width 8 height 7
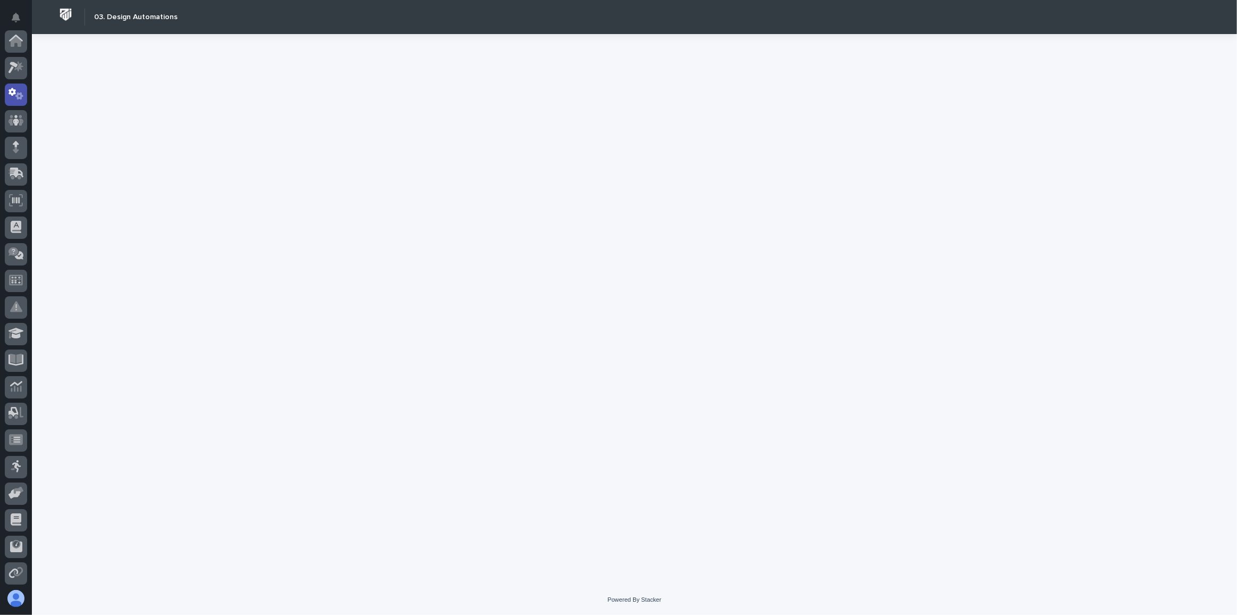
scroll to position [53, 0]
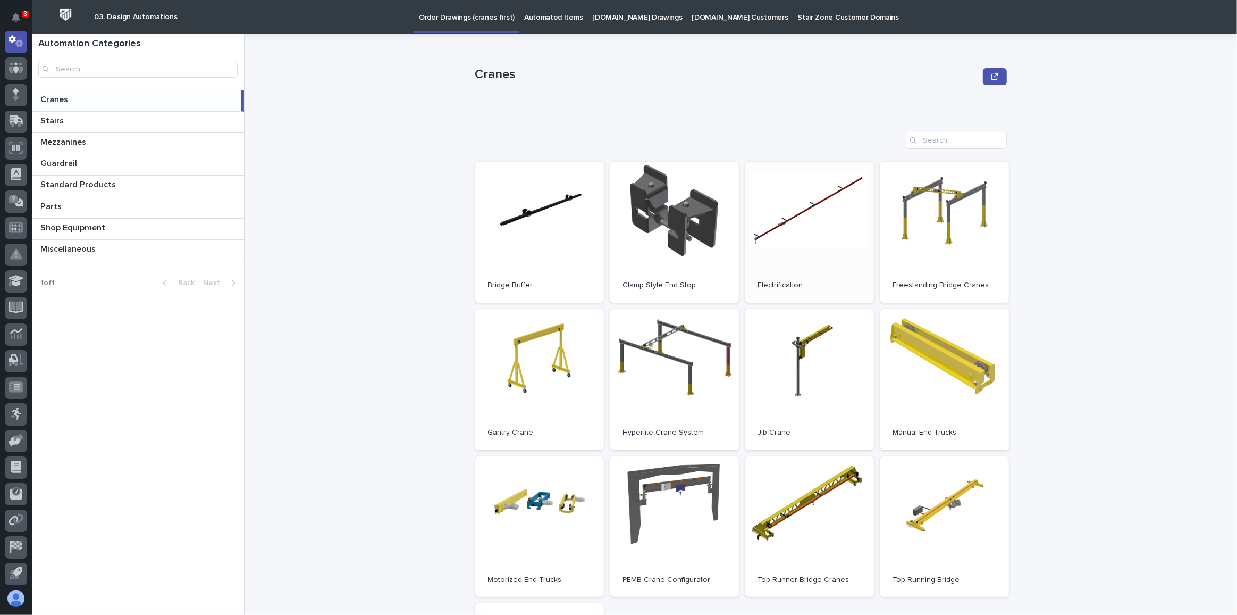
click at [792, 223] on link "Open" at bounding box center [809, 232] width 129 height 141
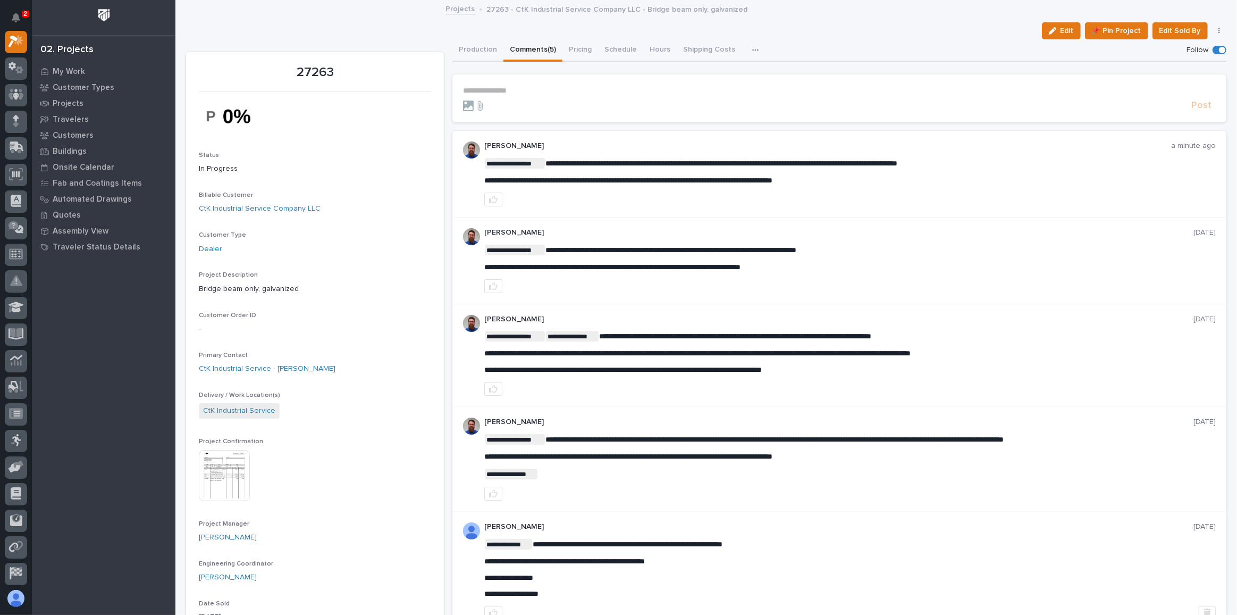
click at [477, 88] on p "**********" at bounding box center [839, 90] width 753 height 9
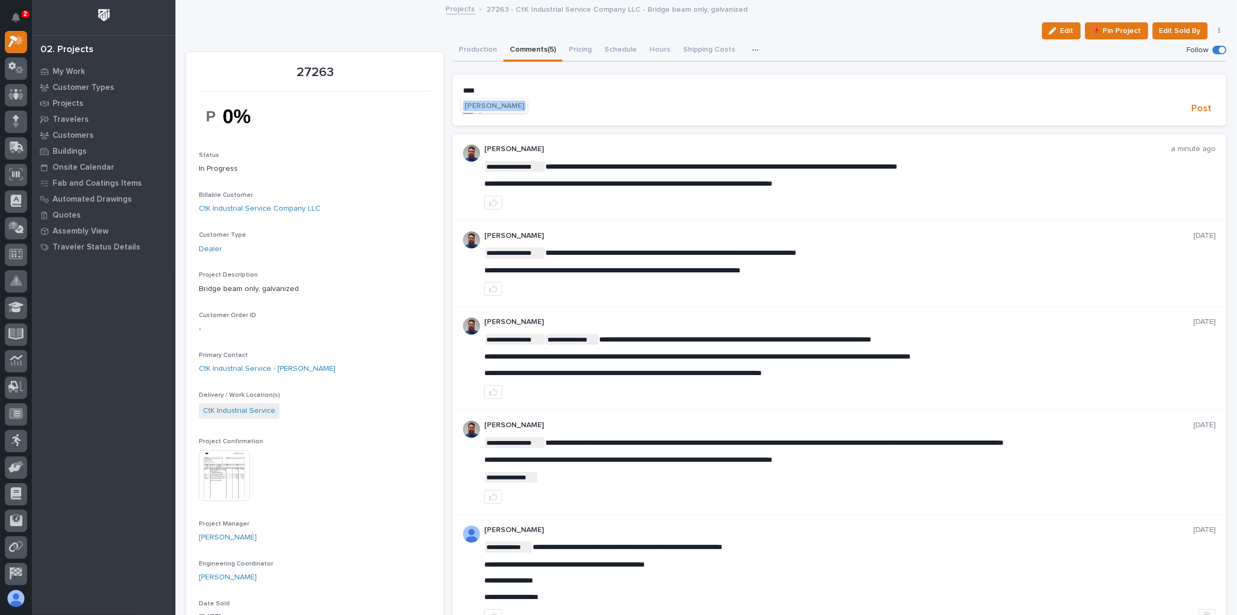
click at [489, 106] on span "Weston Hochstetler" at bounding box center [495, 105] width 60 height 7
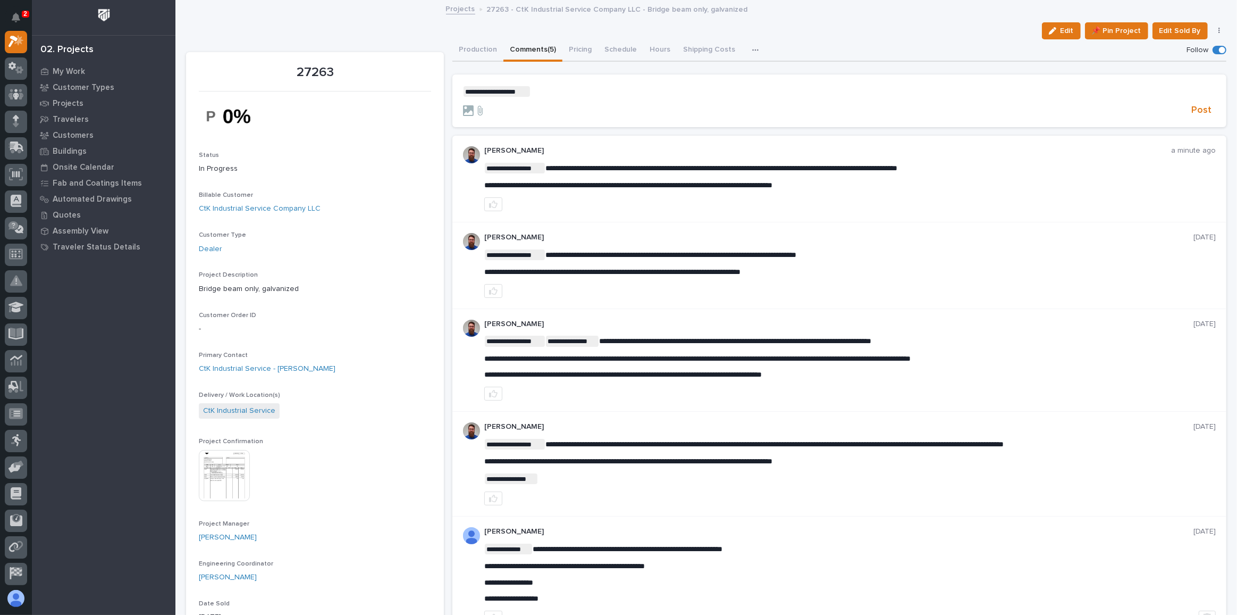
click at [544, 89] on p "**********" at bounding box center [839, 91] width 753 height 11
click at [1192, 110] on span "Post" at bounding box center [1201, 110] width 20 height 12
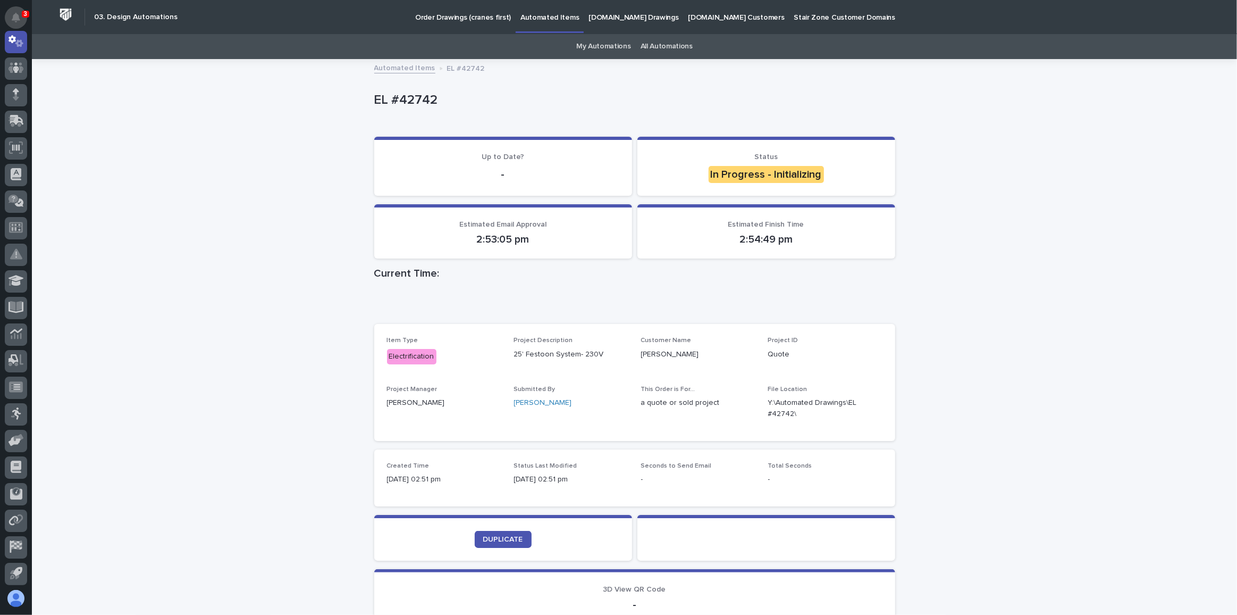
click at [15, 14] on icon "Notifications" at bounding box center [16, 18] width 9 height 10
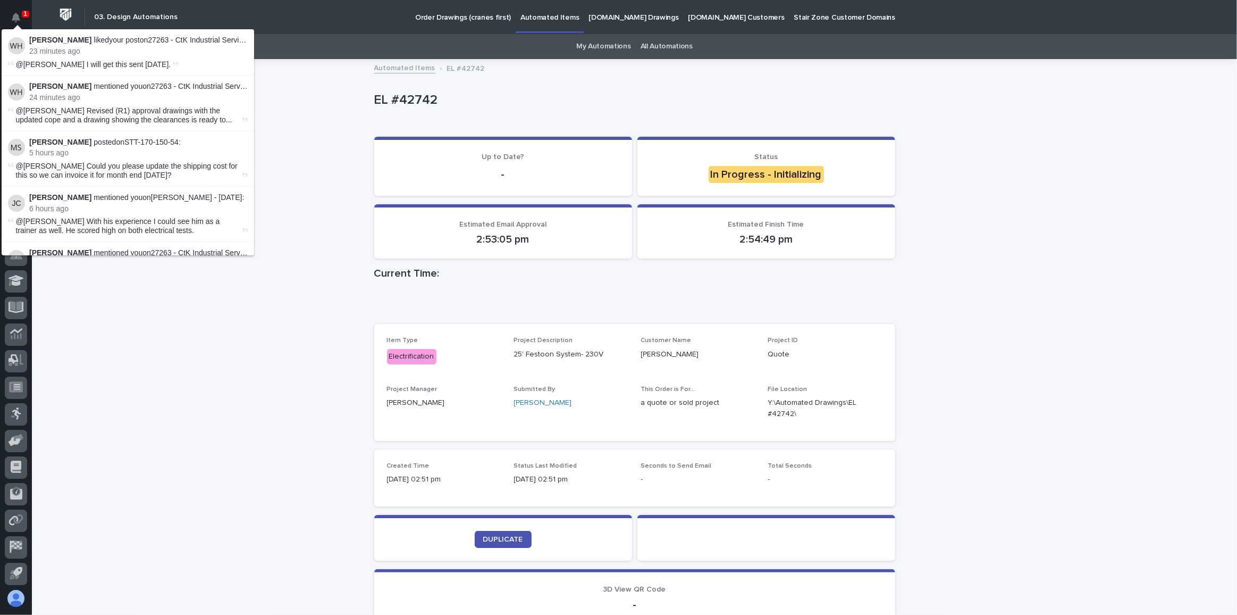
click at [165, 363] on div "Loading... Saving… Loading... Saving… EL #42742 EL #42742 Sorry, there was an e…" at bounding box center [634, 372] width 1205 height 625
